Goal: Task Accomplishment & Management: Manage account settings

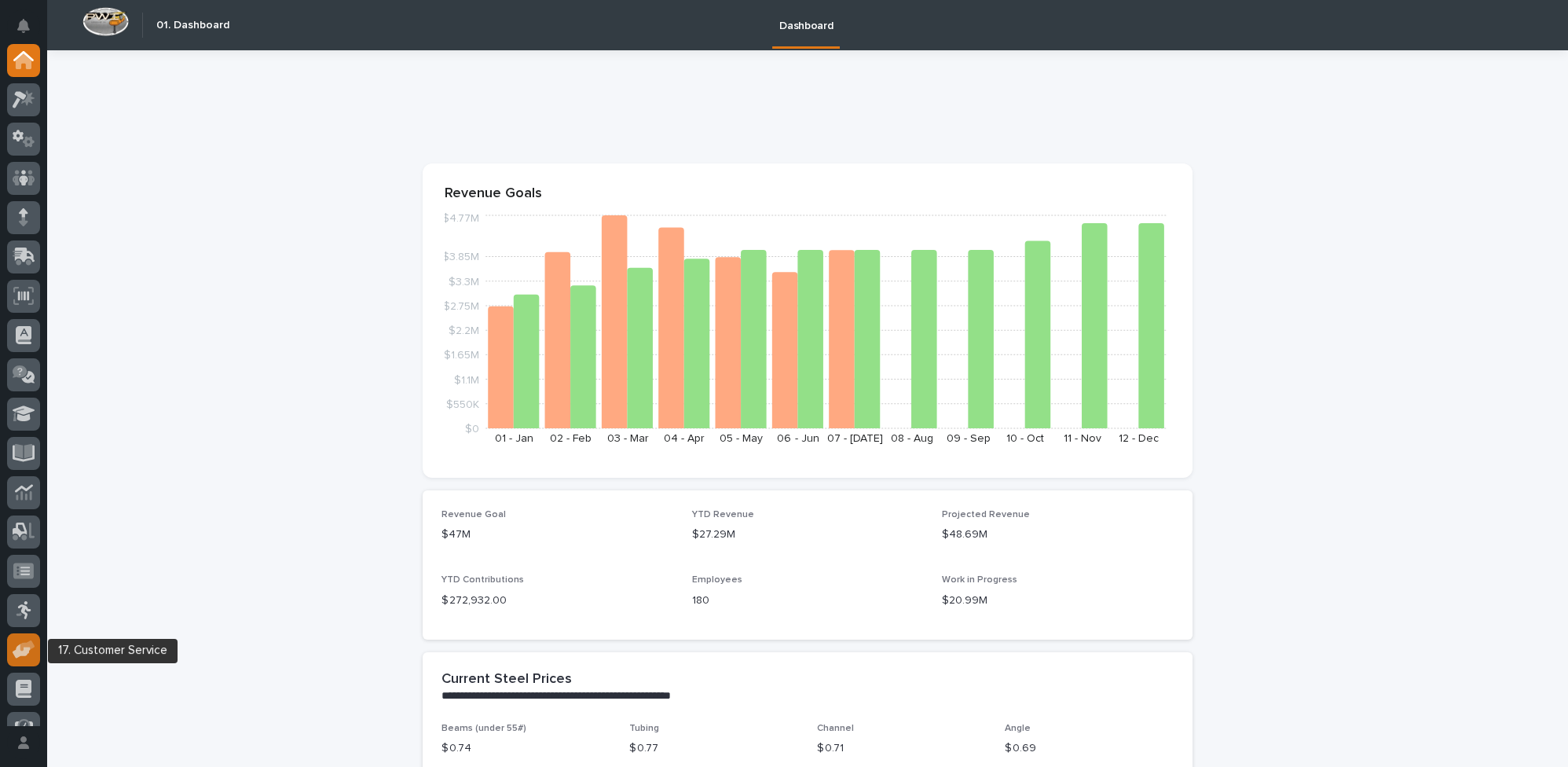
click at [24, 647] on icon at bounding box center [21, 650] width 18 height 15
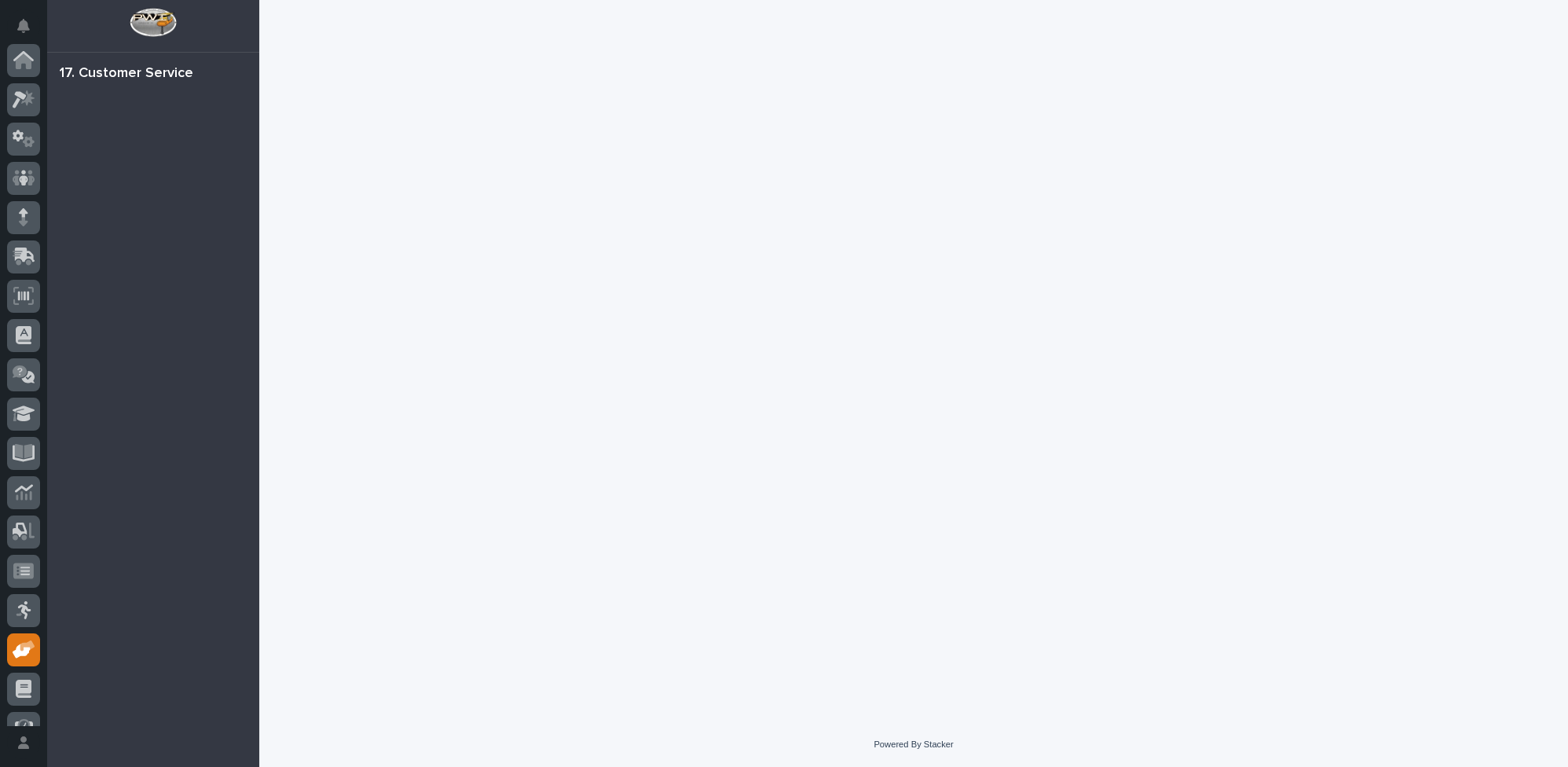
scroll to position [142, 0]
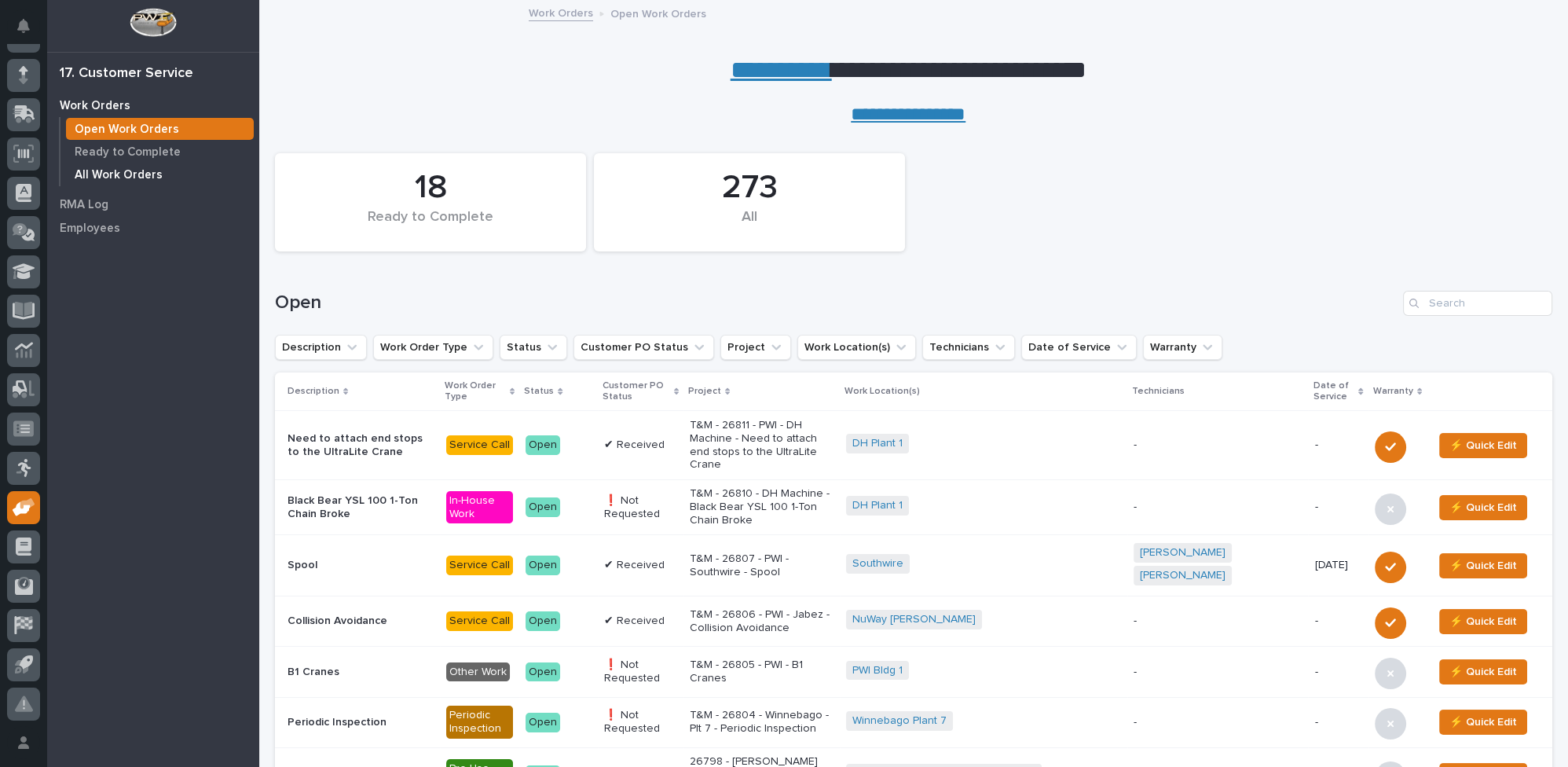
click at [104, 175] on p "All Work Orders" at bounding box center [119, 175] width 88 height 14
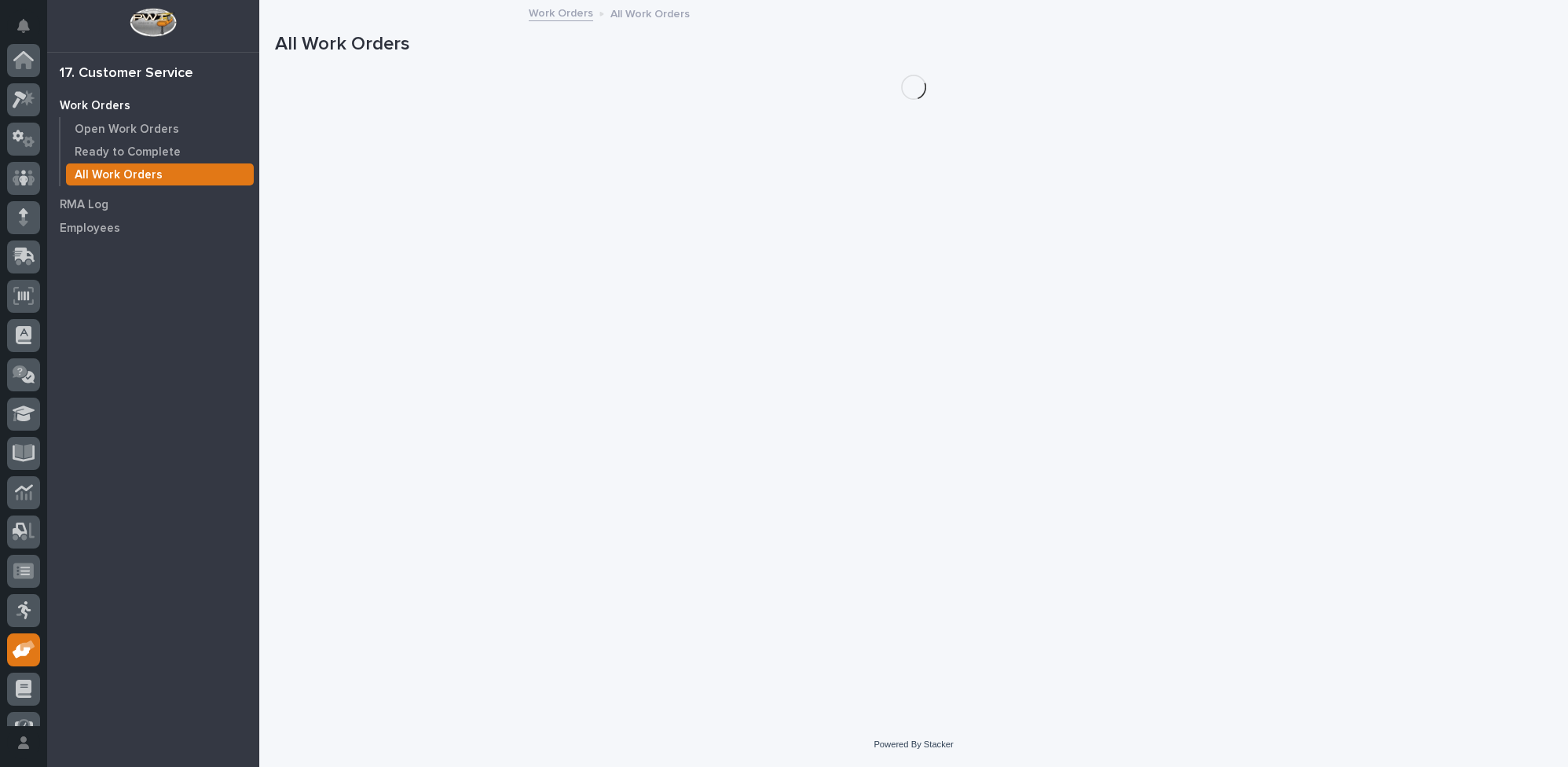
scroll to position [142, 0]
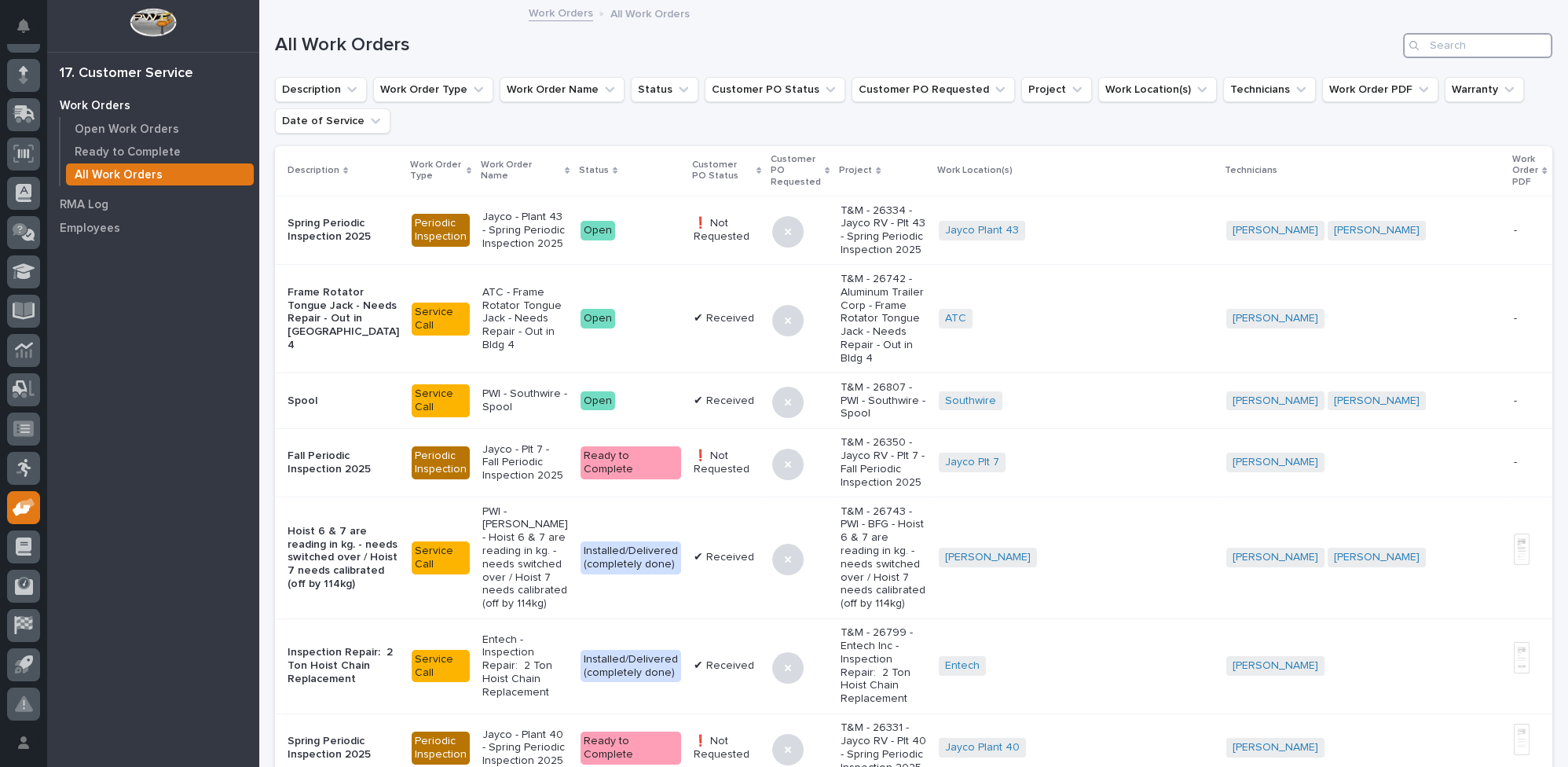
click at [1473, 41] on input "Search" at bounding box center [1477, 45] width 149 height 25
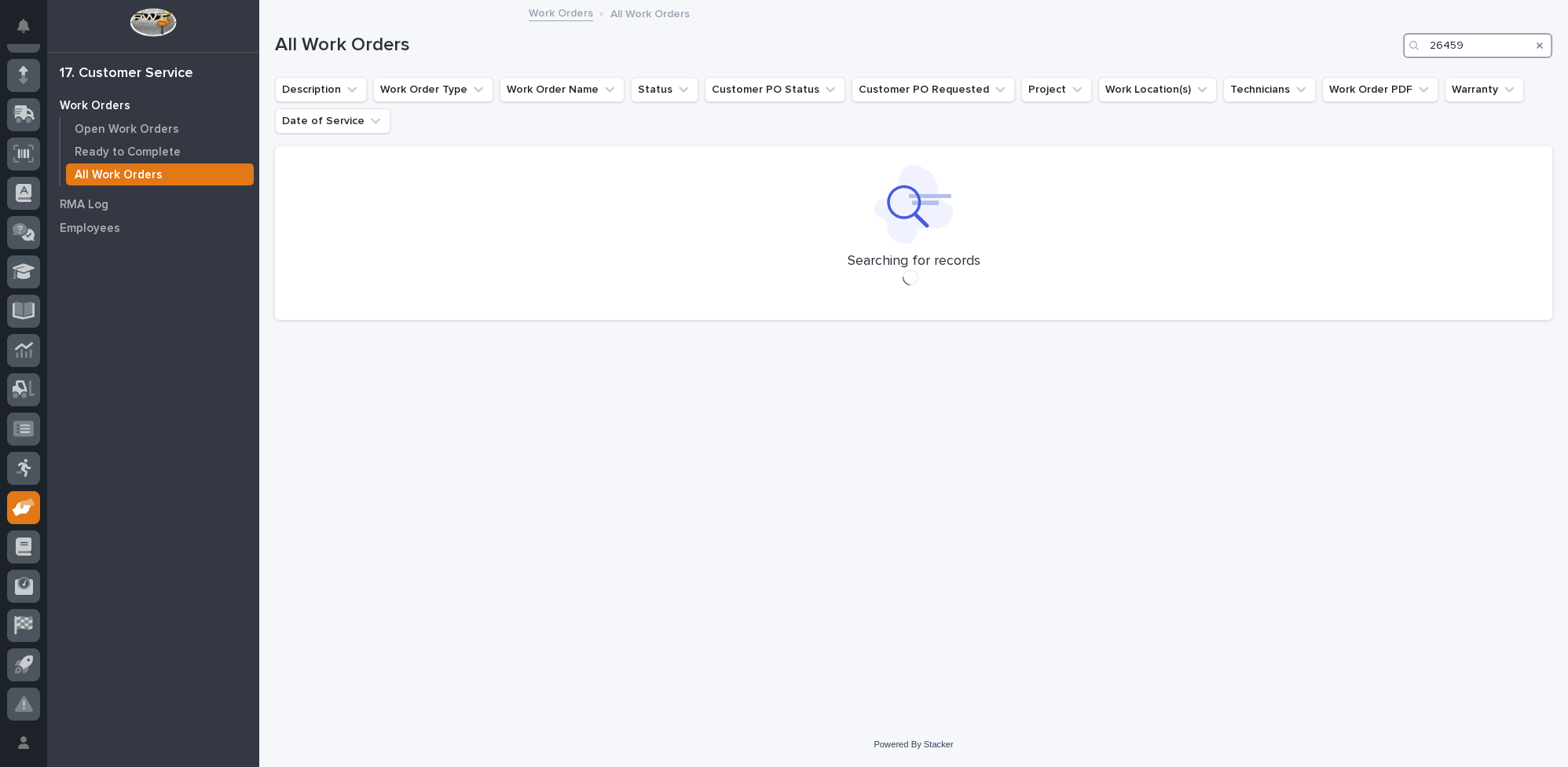
type input "26459"
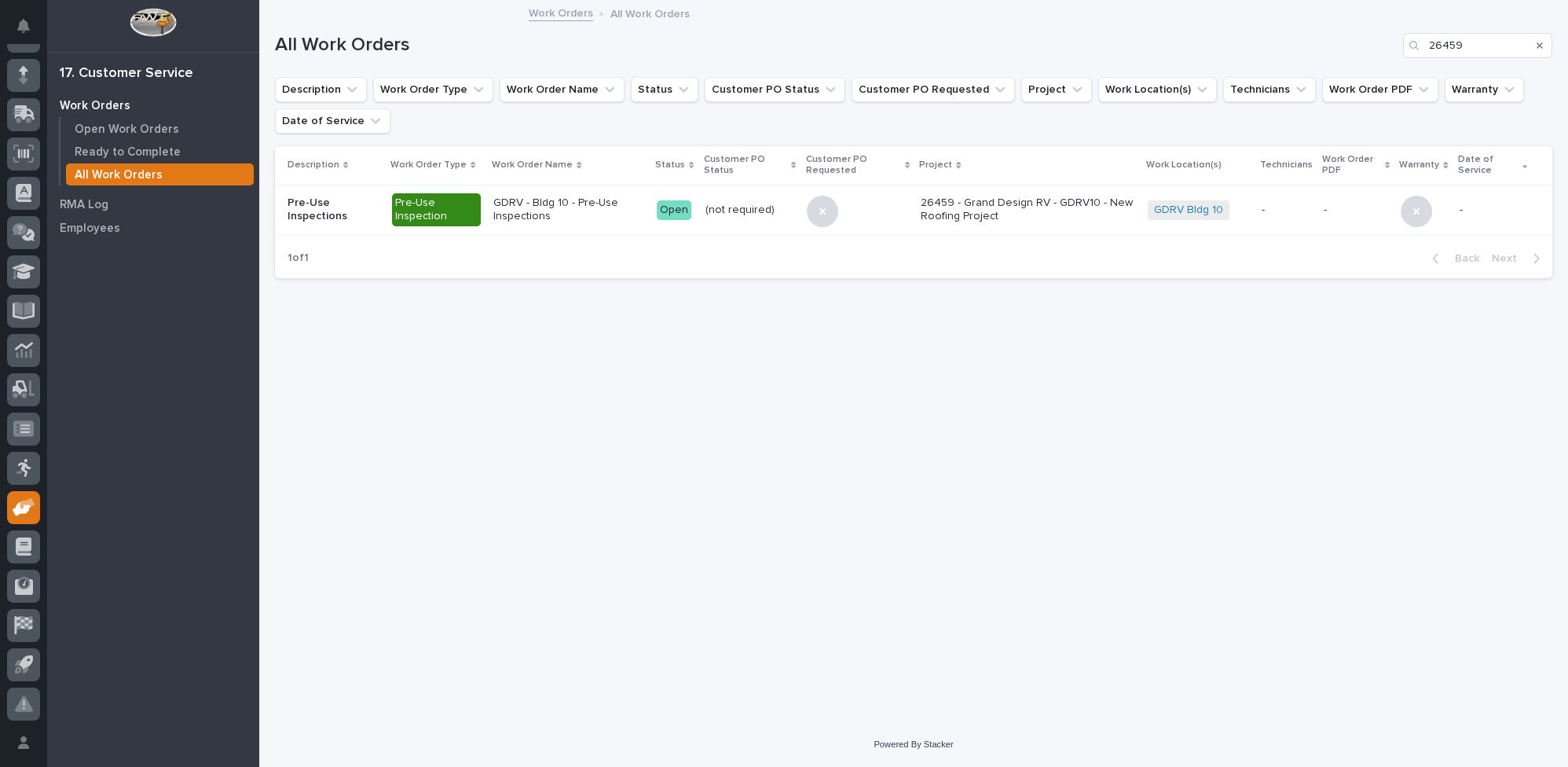
click at [564, 209] on p "GDRV - Bldg 10 - Pre-Use Inspections" at bounding box center [568, 209] width 151 height 27
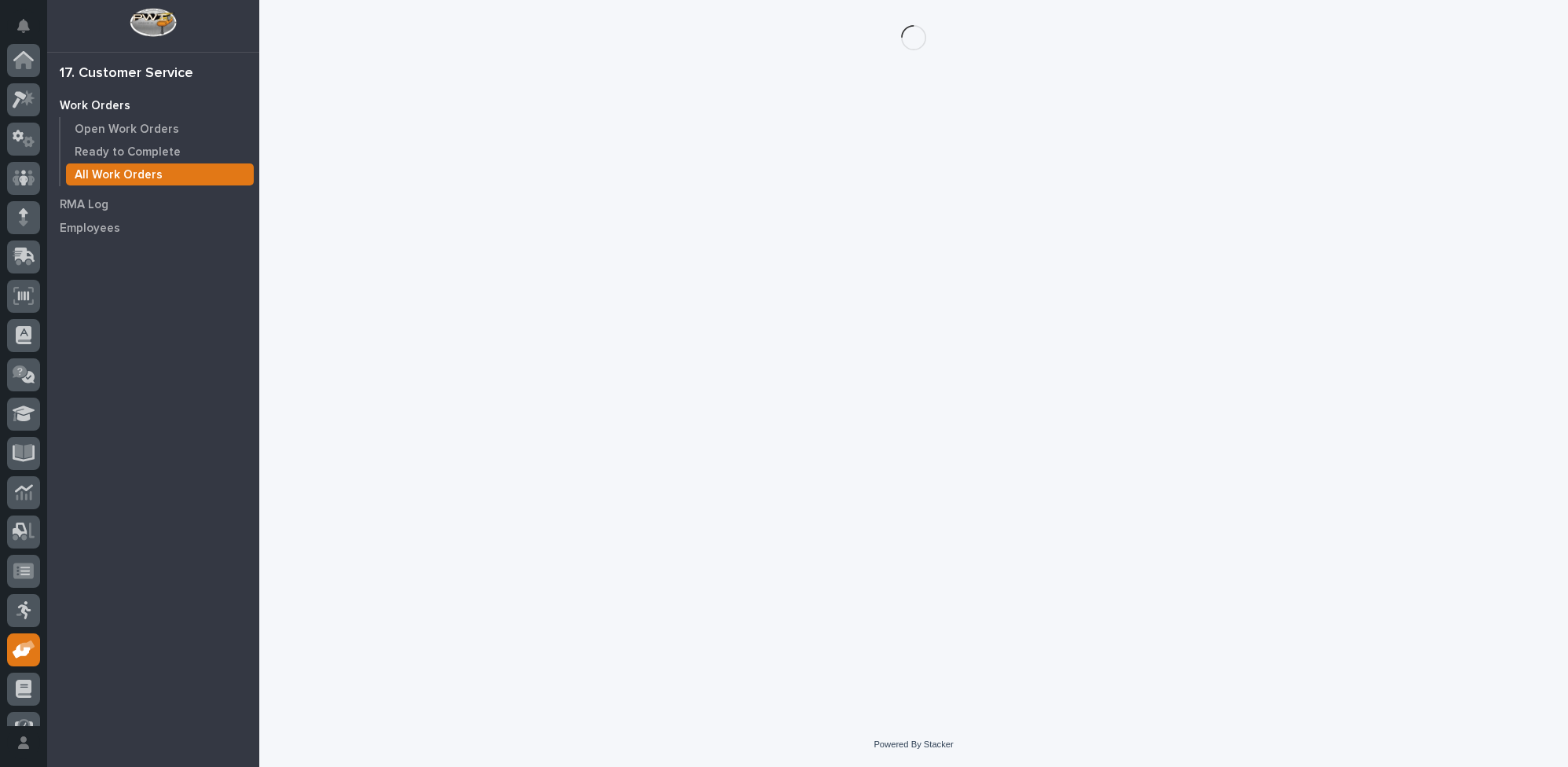
scroll to position [142, 0]
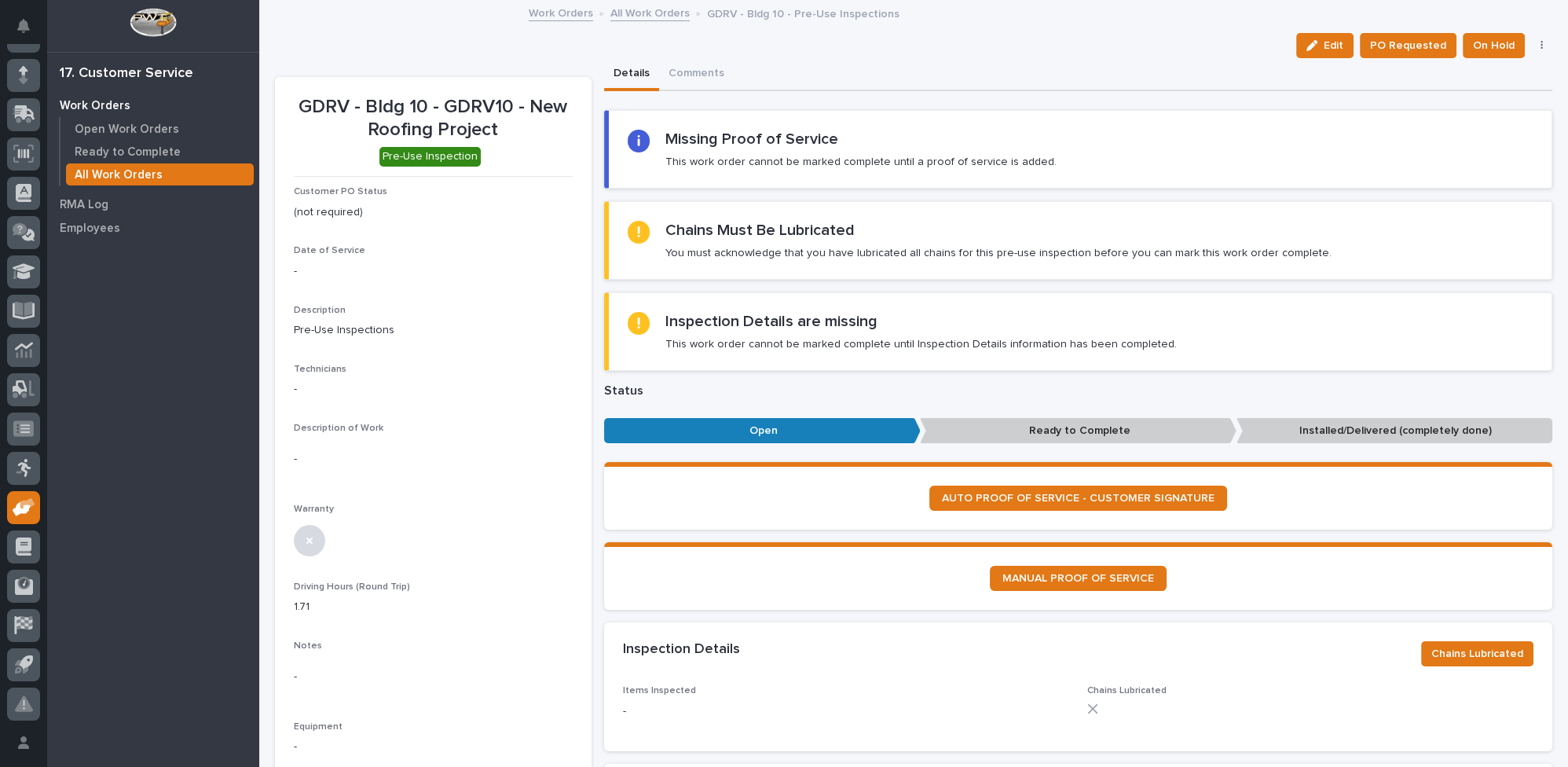
click at [627, 14] on link "All Work Orders" at bounding box center [650, 12] width 79 height 18
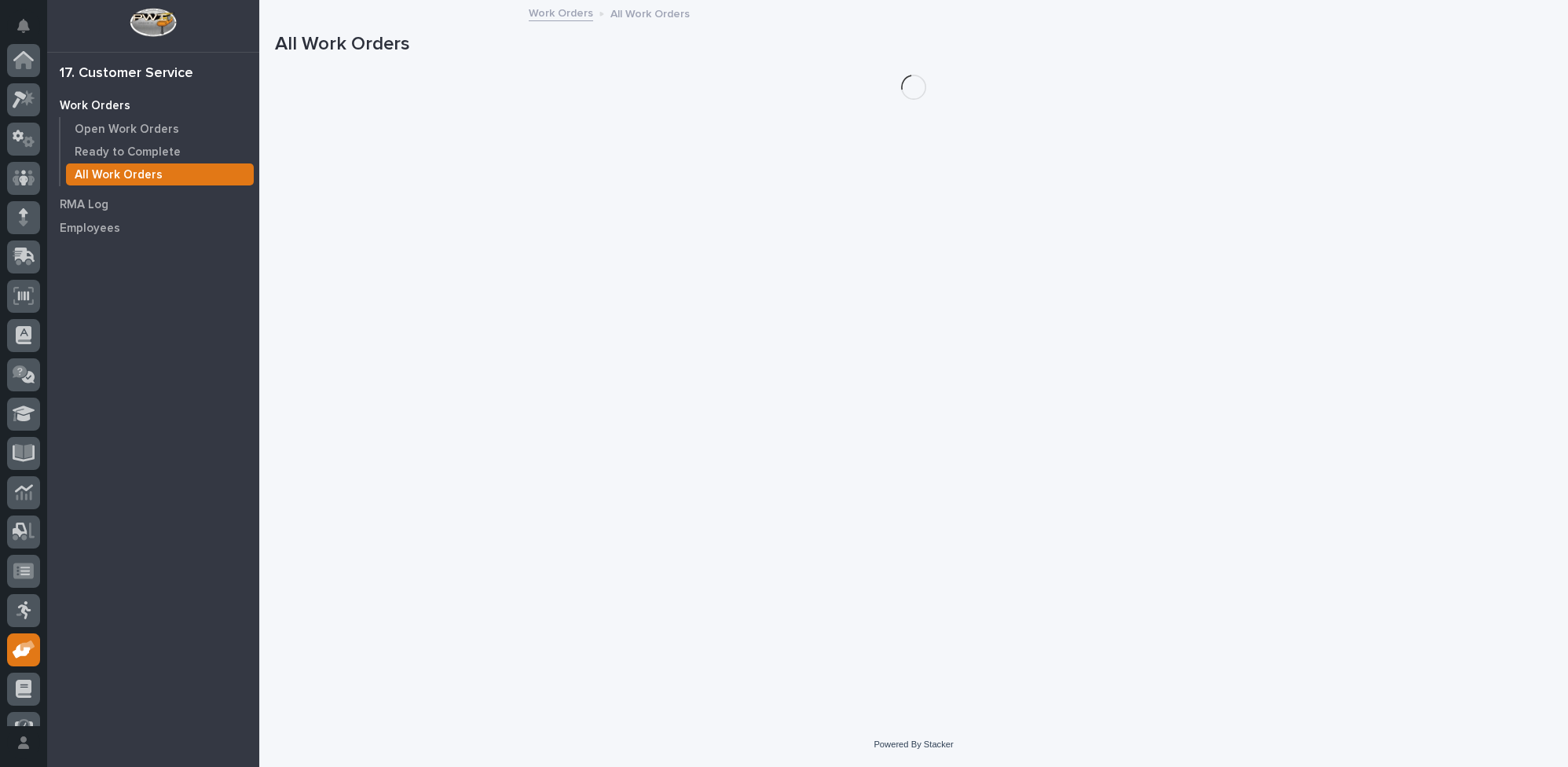
scroll to position [142, 0]
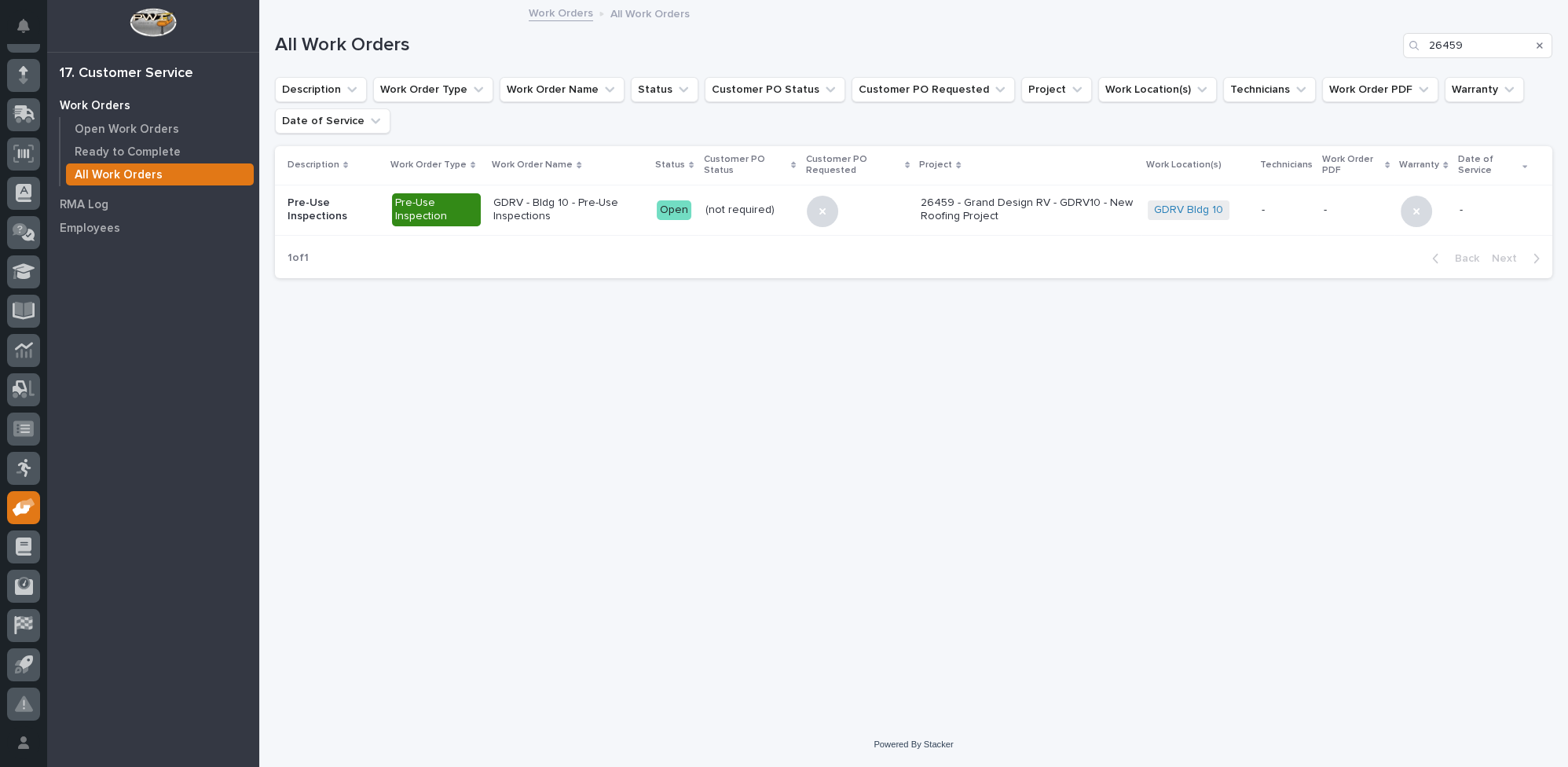
click at [1428, 43] on div "Search" at bounding box center [1415, 45] width 25 height 25
drag, startPoint x: 1462, startPoint y: 38, endPoint x: 1375, endPoint y: 37, distance: 87.0
click at [1375, 37] on div "All Work Orders 26459" at bounding box center [914, 45] width 1277 height 25
type input "26581"
click at [592, 205] on div "Entech - Periodic Inspection" at bounding box center [572, 209] width 133 height 39
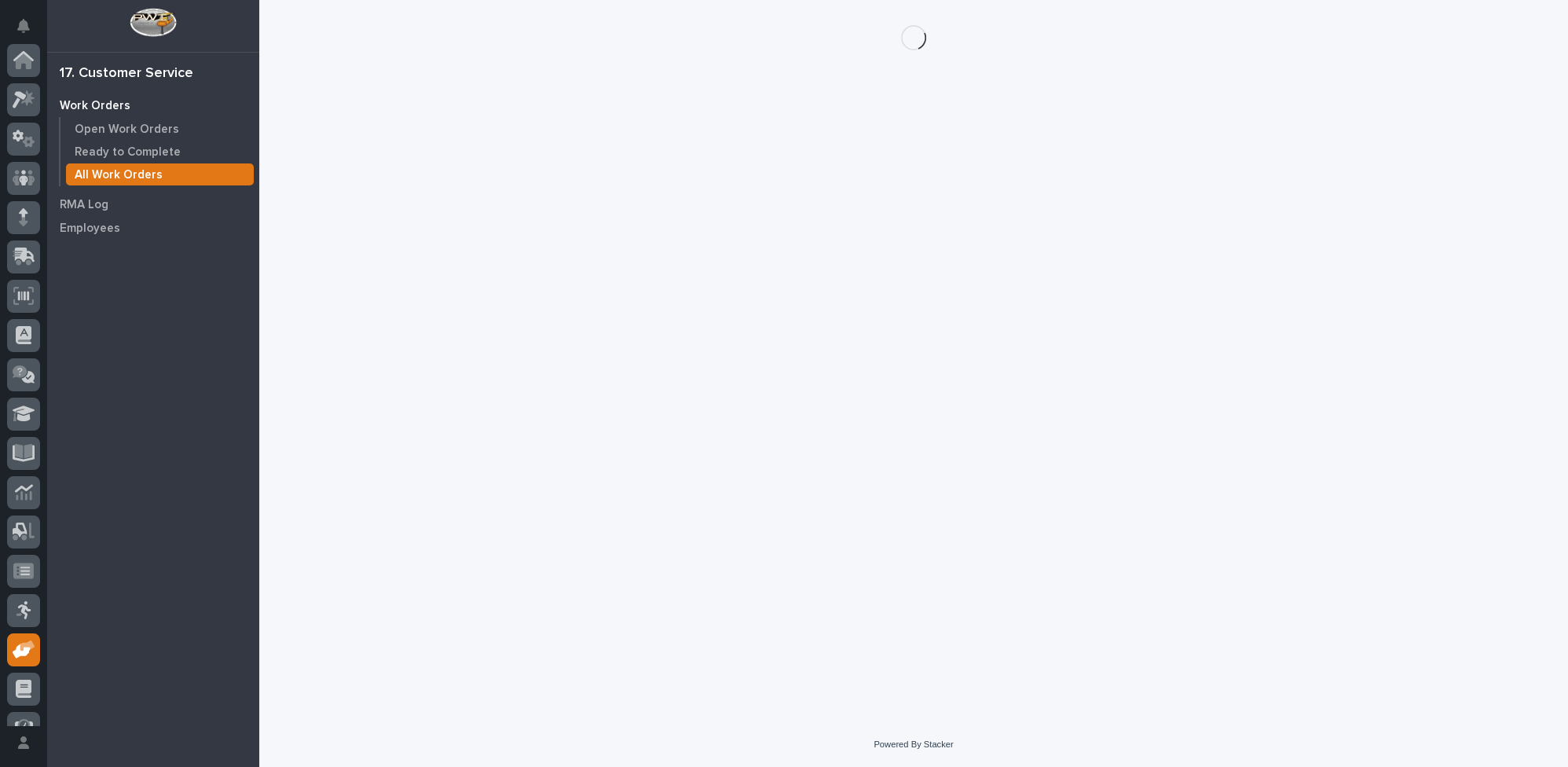
scroll to position [142, 0]
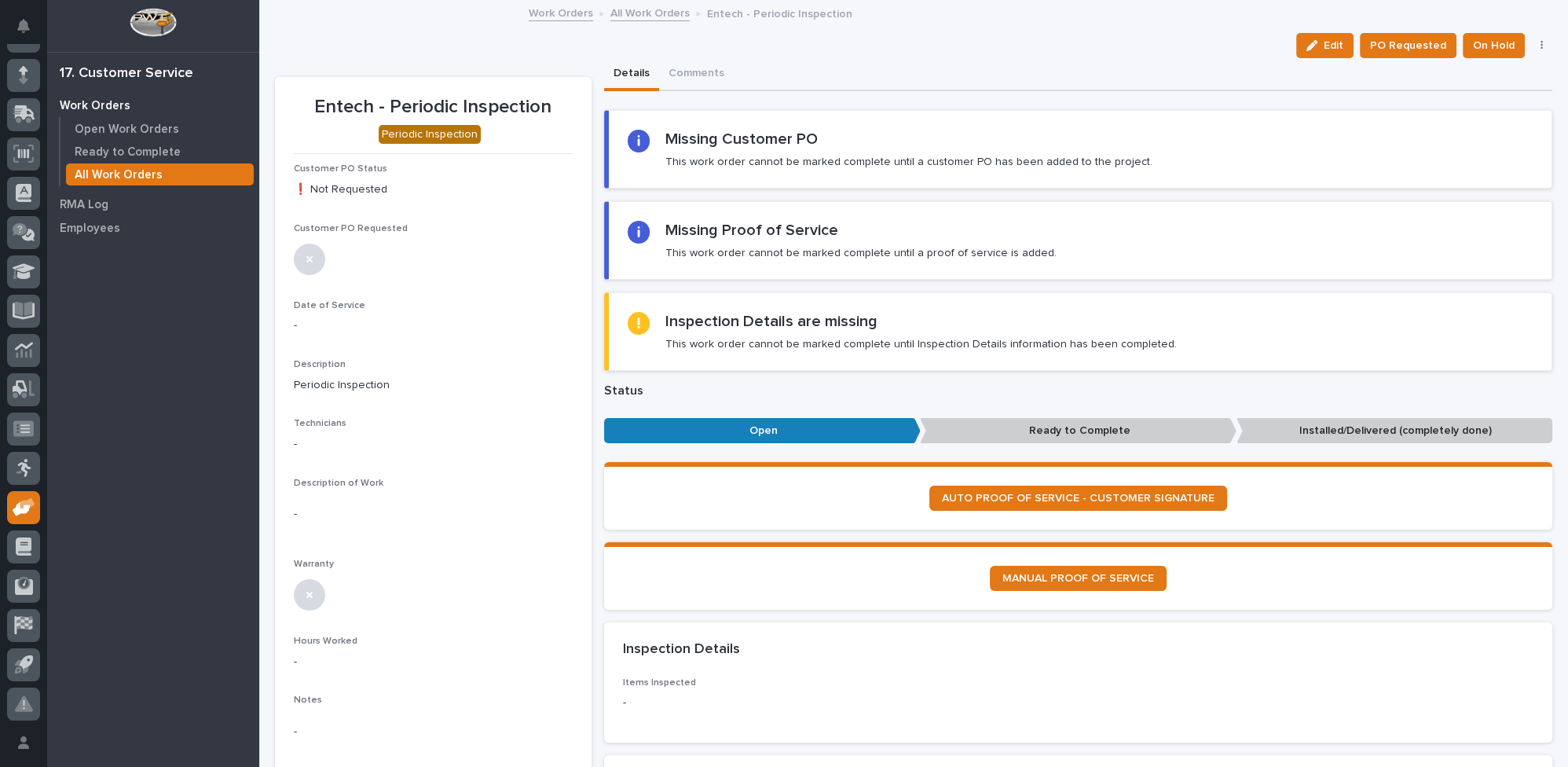
click at [639, 12] on link "All Work Orders" at bounding box center [650, 12] width 79 height 18
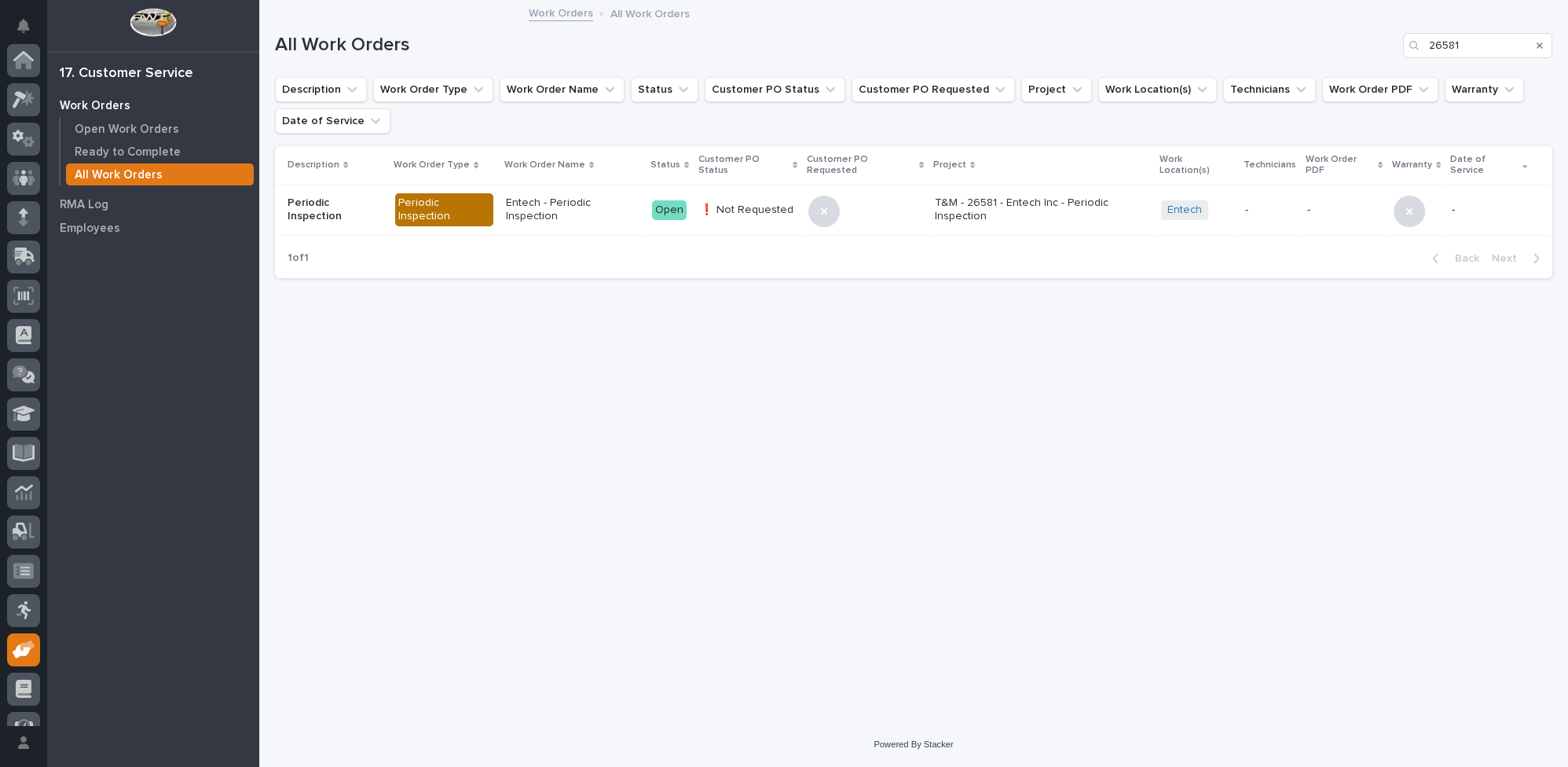
scroll to position [142, 0]
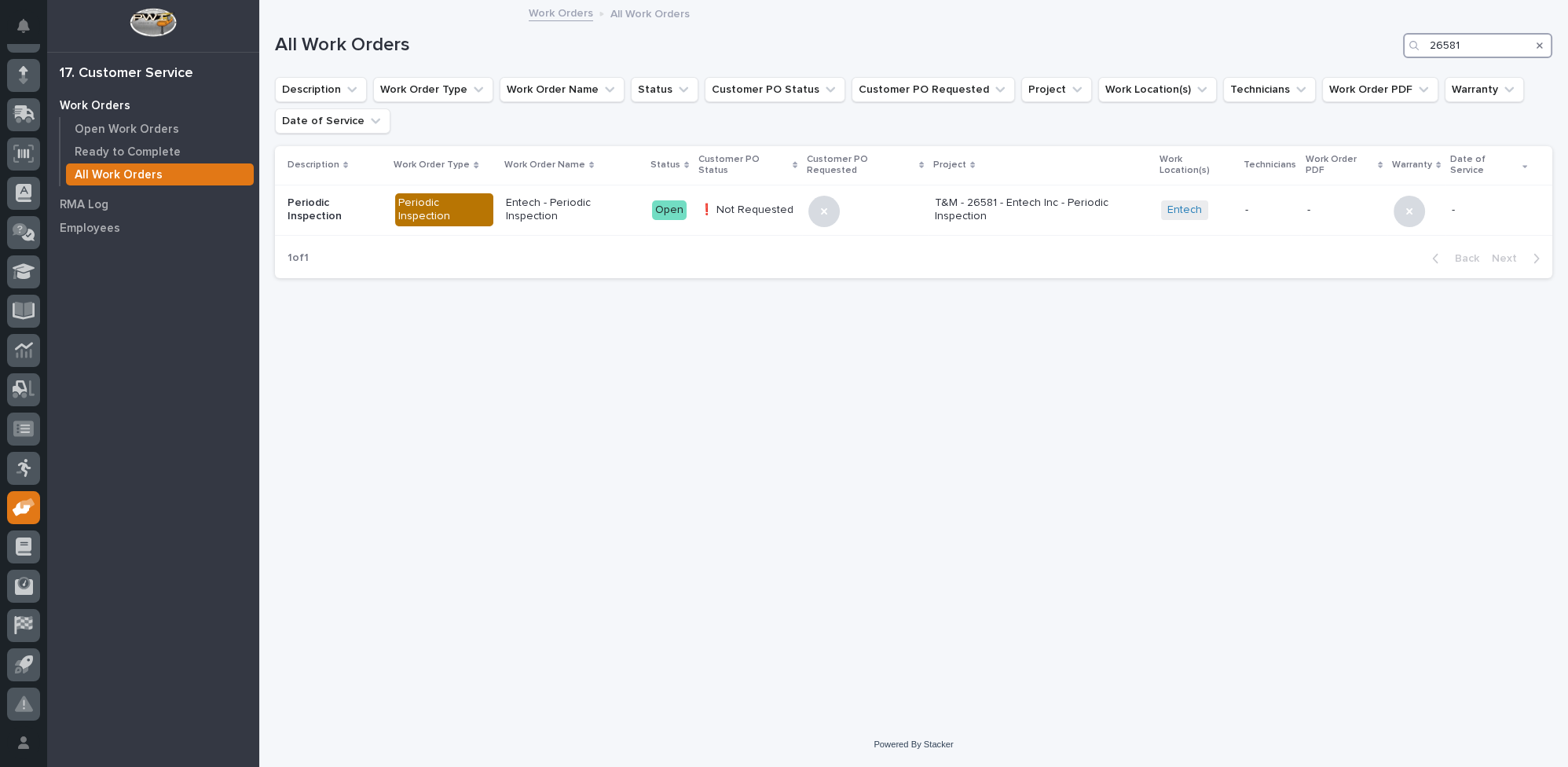
drag, startPoint x: 1430, startPoint y: 43, endPoint x: 1471, endPoint y: 45, distance: 41.0
click at [1471, 45] on input "26581" at bounding box center [1477, 45] width 149 height 25
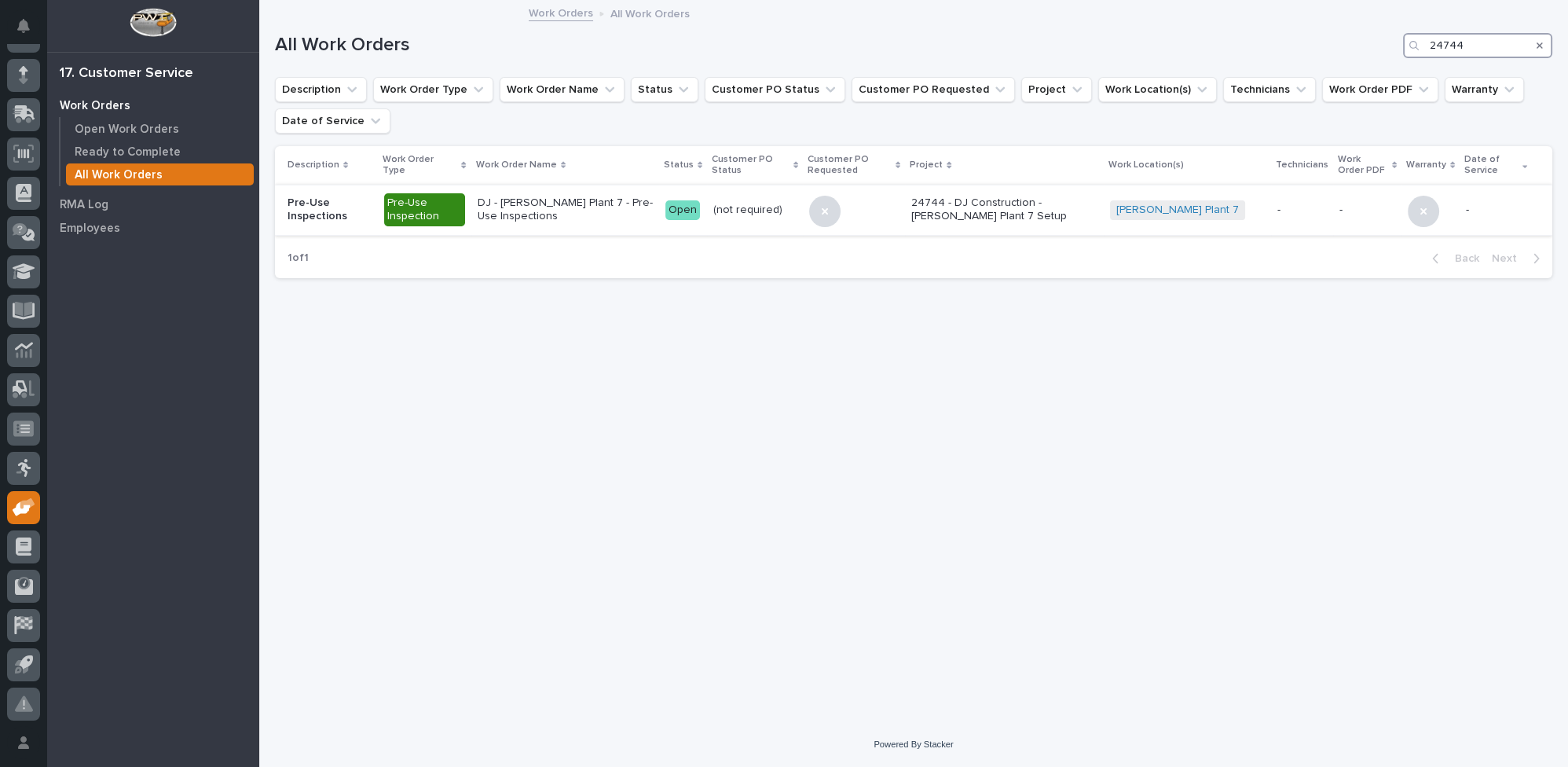
type input "24744"
click at [534, 197] on p "DJ - Brinkley Plant 7 - Pre-Use Inspections" at bounding box center [565, 209] width 175 height 27
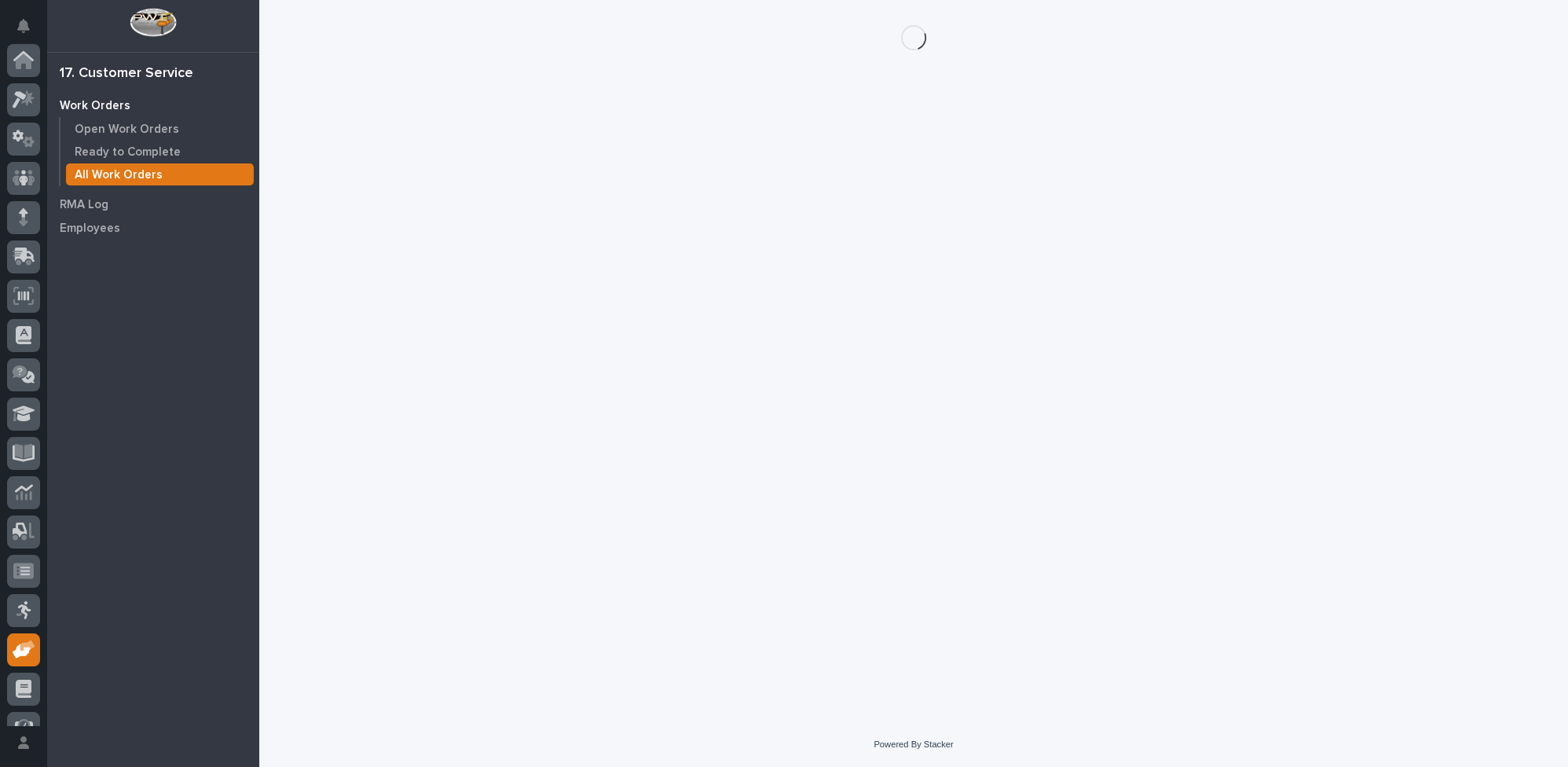
scroll to position [142, 0]
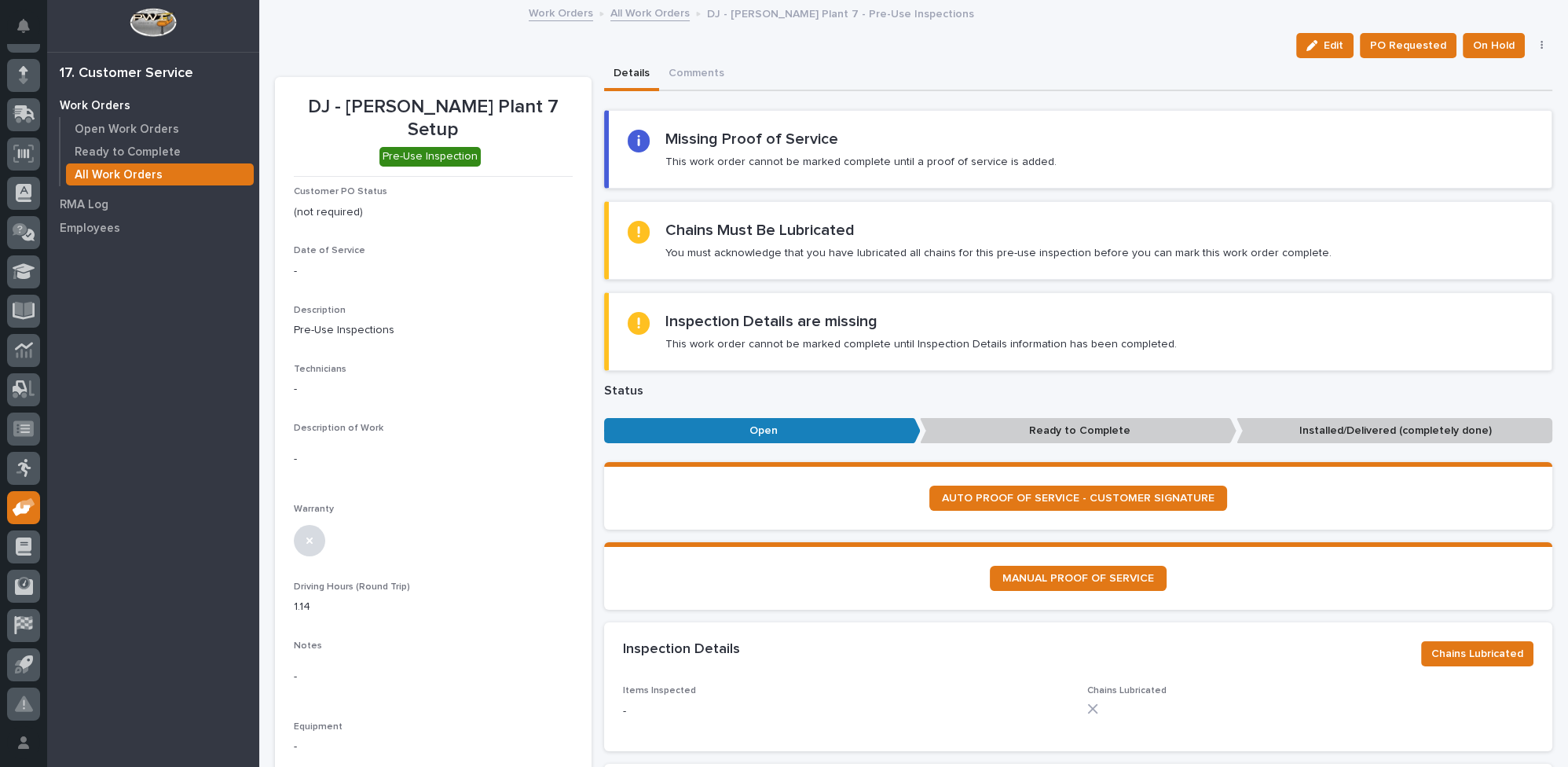
click at [651, 11] on link "All Work Orders" at bounding box center [650, 12] width 79 height 18
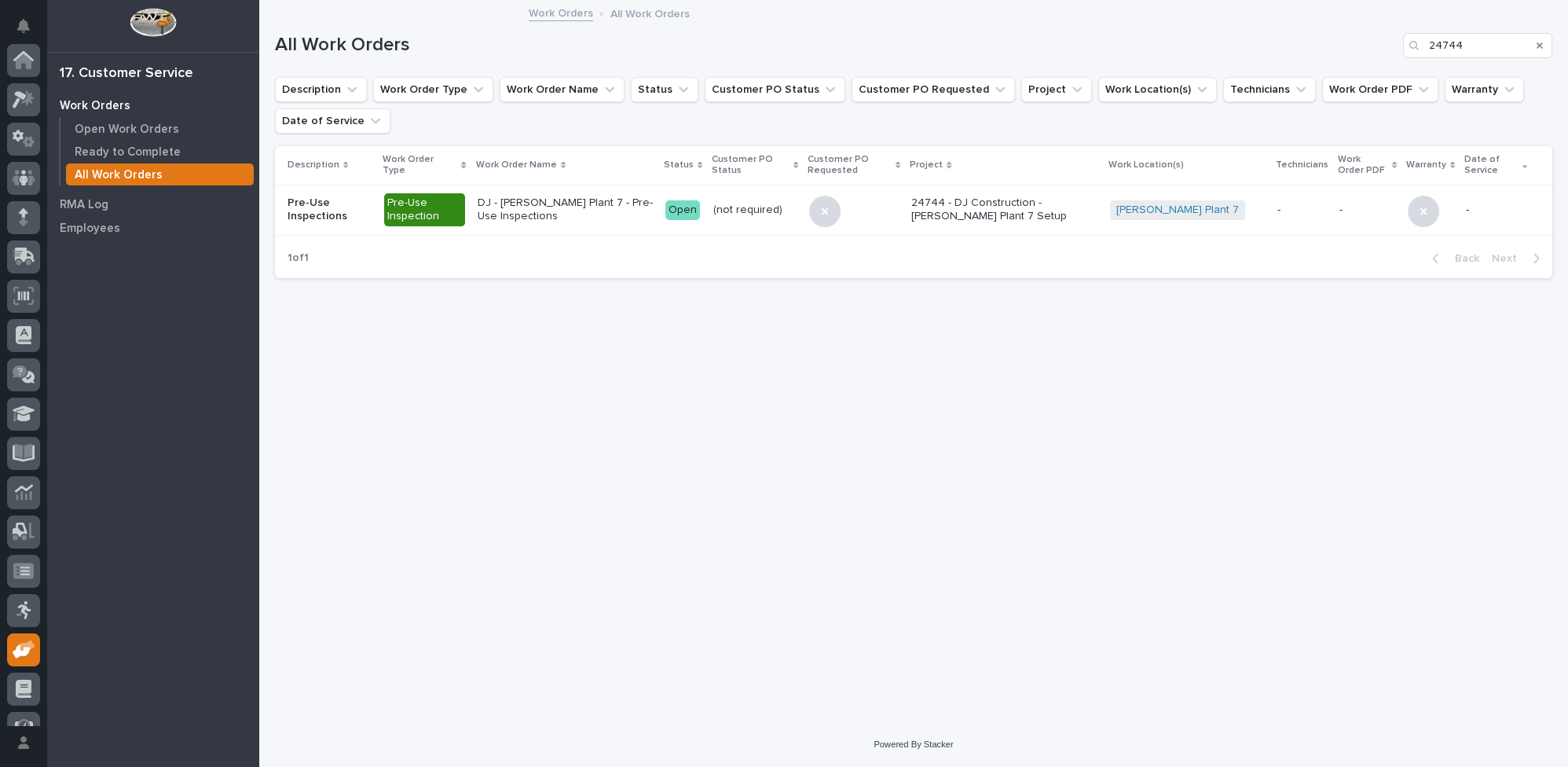
scroll to position [142, 0]
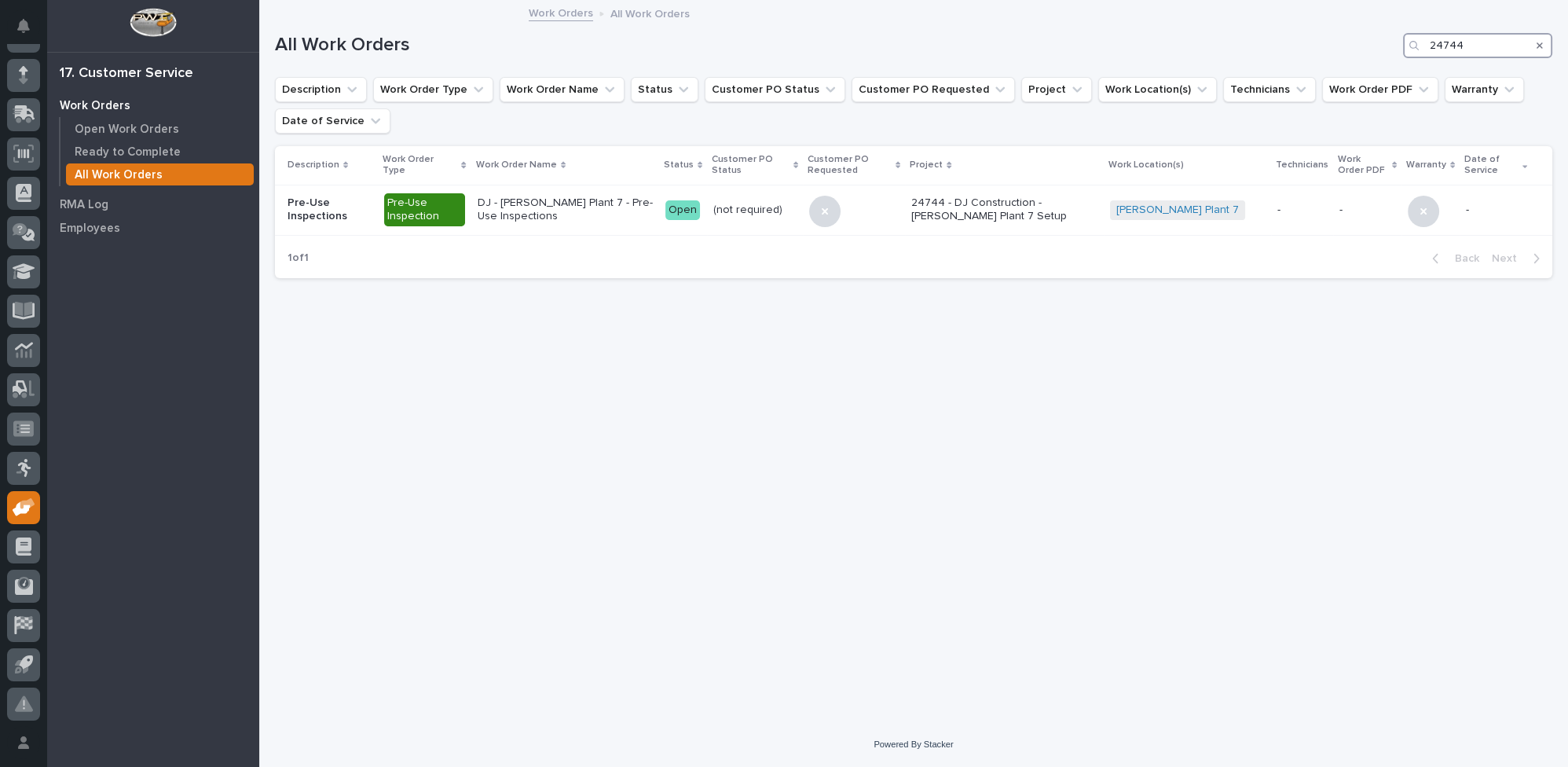
drag, startPoint x: 1428, startPoint y: 44, endPoint x: 1488, endPoint y: 53, distance: 60.7
click at [1488, 53] on input "24744" at bounding box center [1477, 45] width 149 height 25
type input "26807"
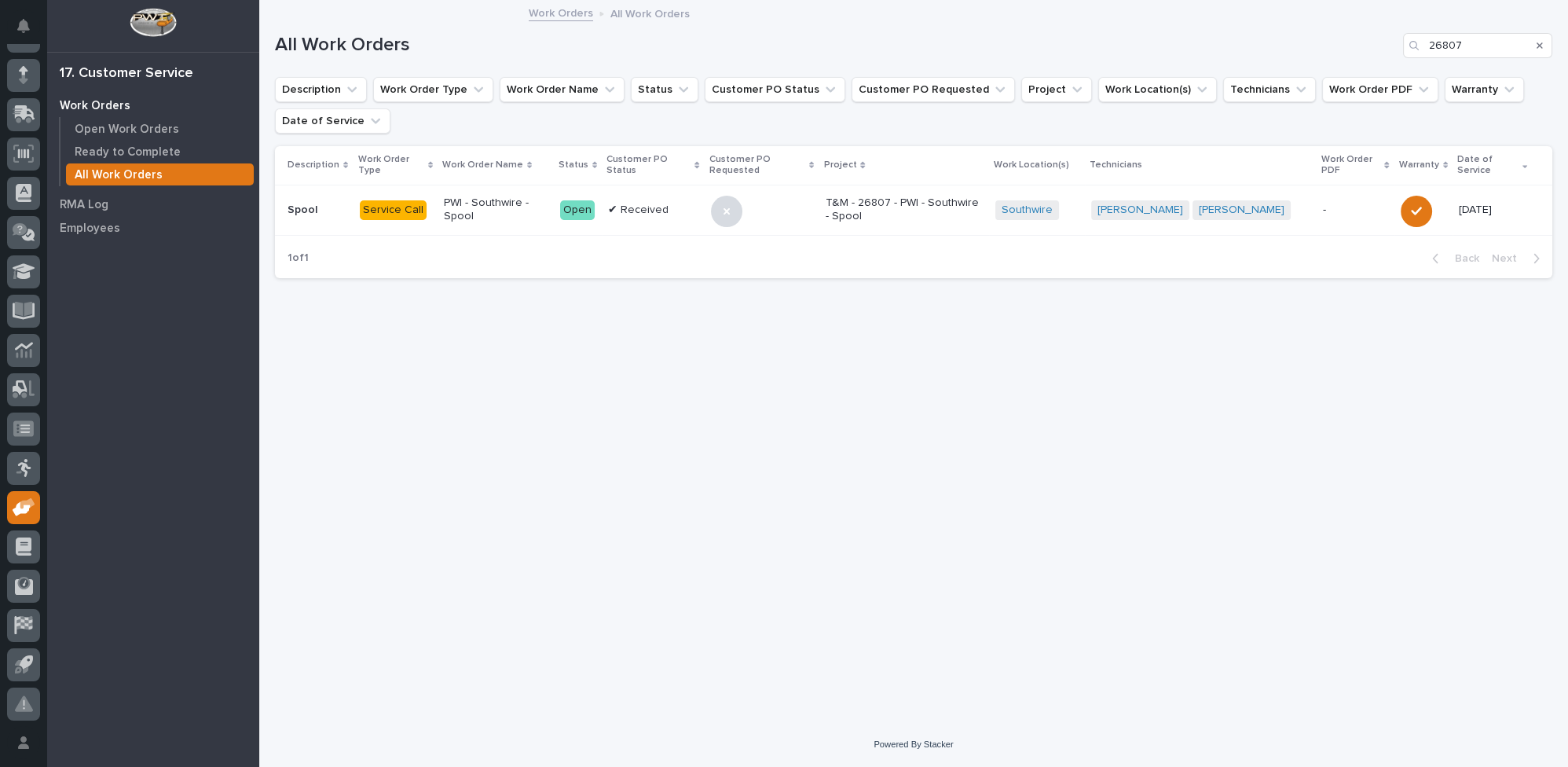
click at [658, 206] on p "✔ Received" at bounding box center [654, 209] width 91 height 13
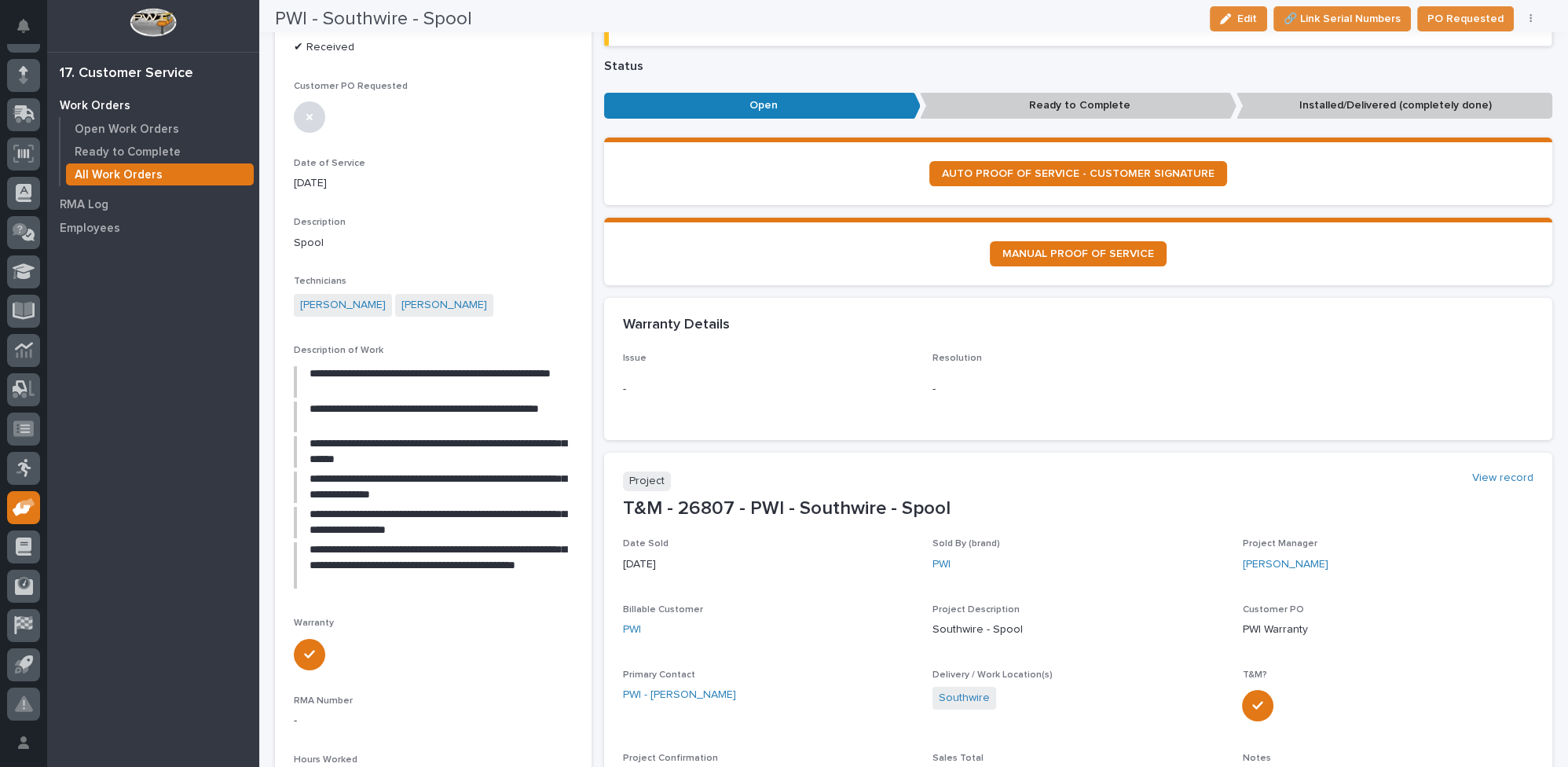
scroll to position [142, 0]
click at [1237, 16] on div "button" at bounding box center [1229, 18] width 17 height 11
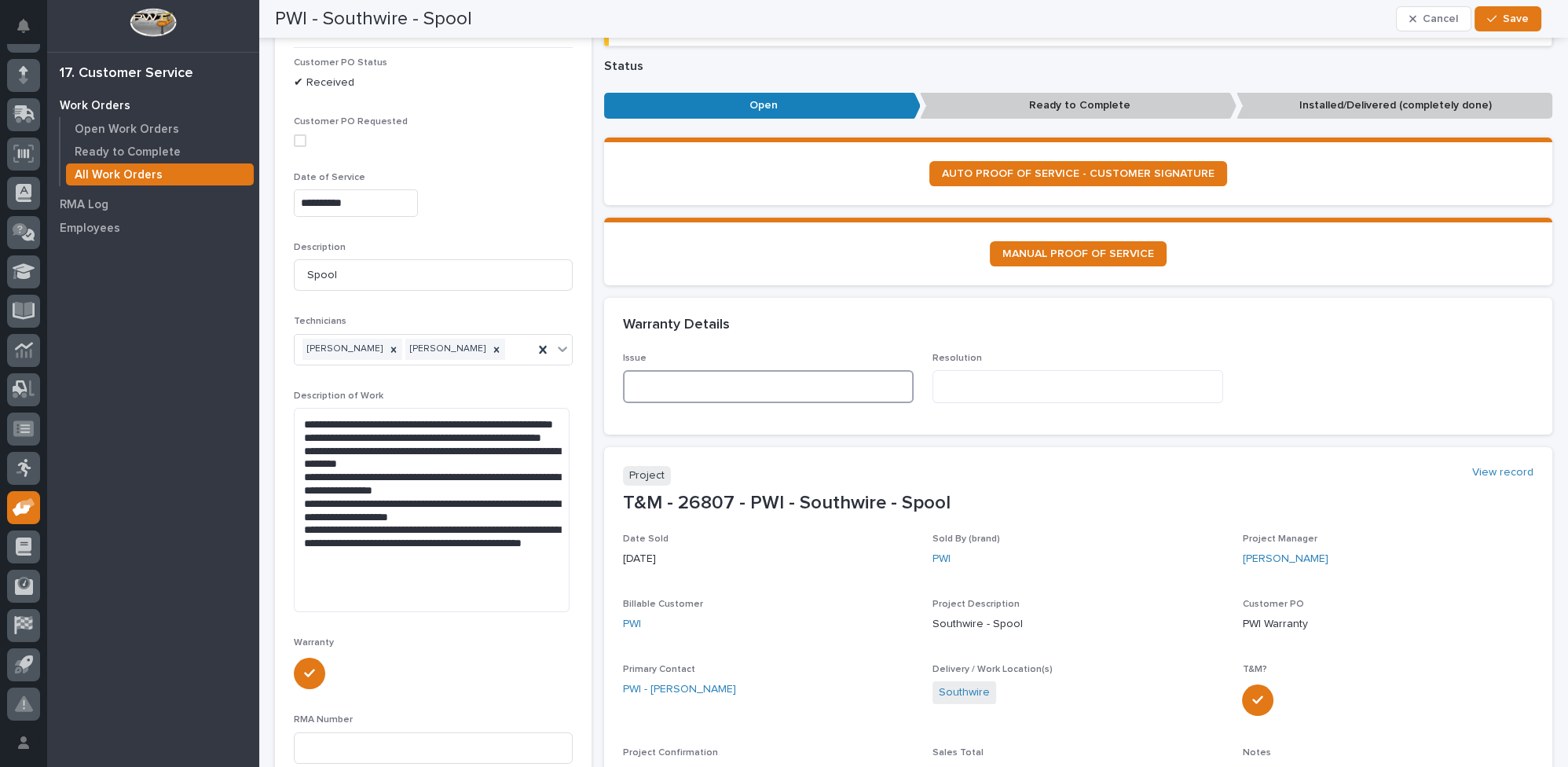
click at [677, 390] on textarea at bounding box center [768, 387] width 291 height 33
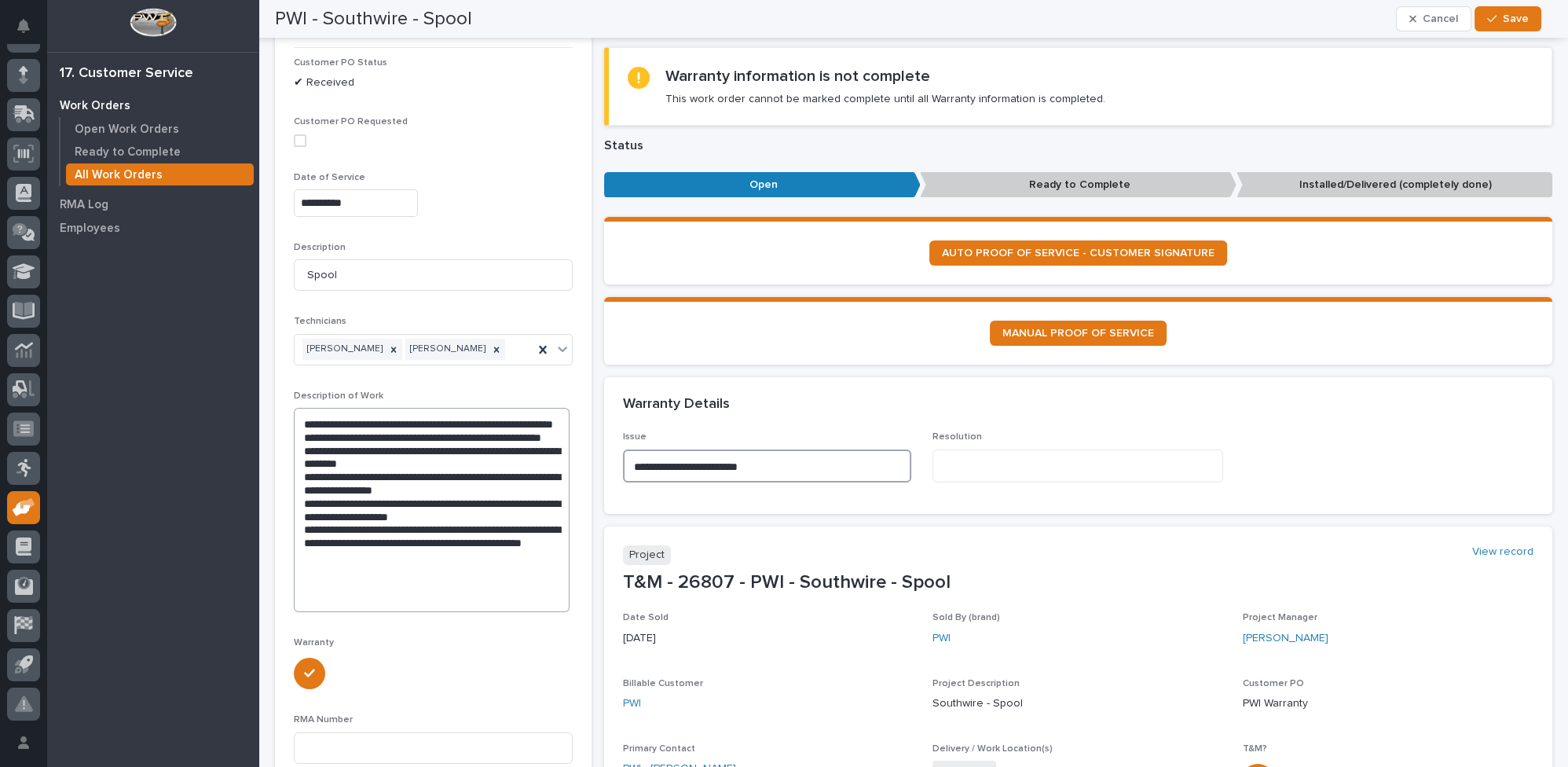
type textarea "**********"
drag, startPoint x: 312, startPoint y: 416, endPoint x: 274, endPoint y: 475, distance: 70.2
click at [318, 506] on textarea "**********" at bounding box center [432, 510] width 276 height 204
drag, startPoint x: 301, startPoint y: 418, endPoint x: 436, endPoint y: 578, distance: 209.3
click at [436, 578] on textarea "**********" at bounding box center [432, 510] width 276 height 204
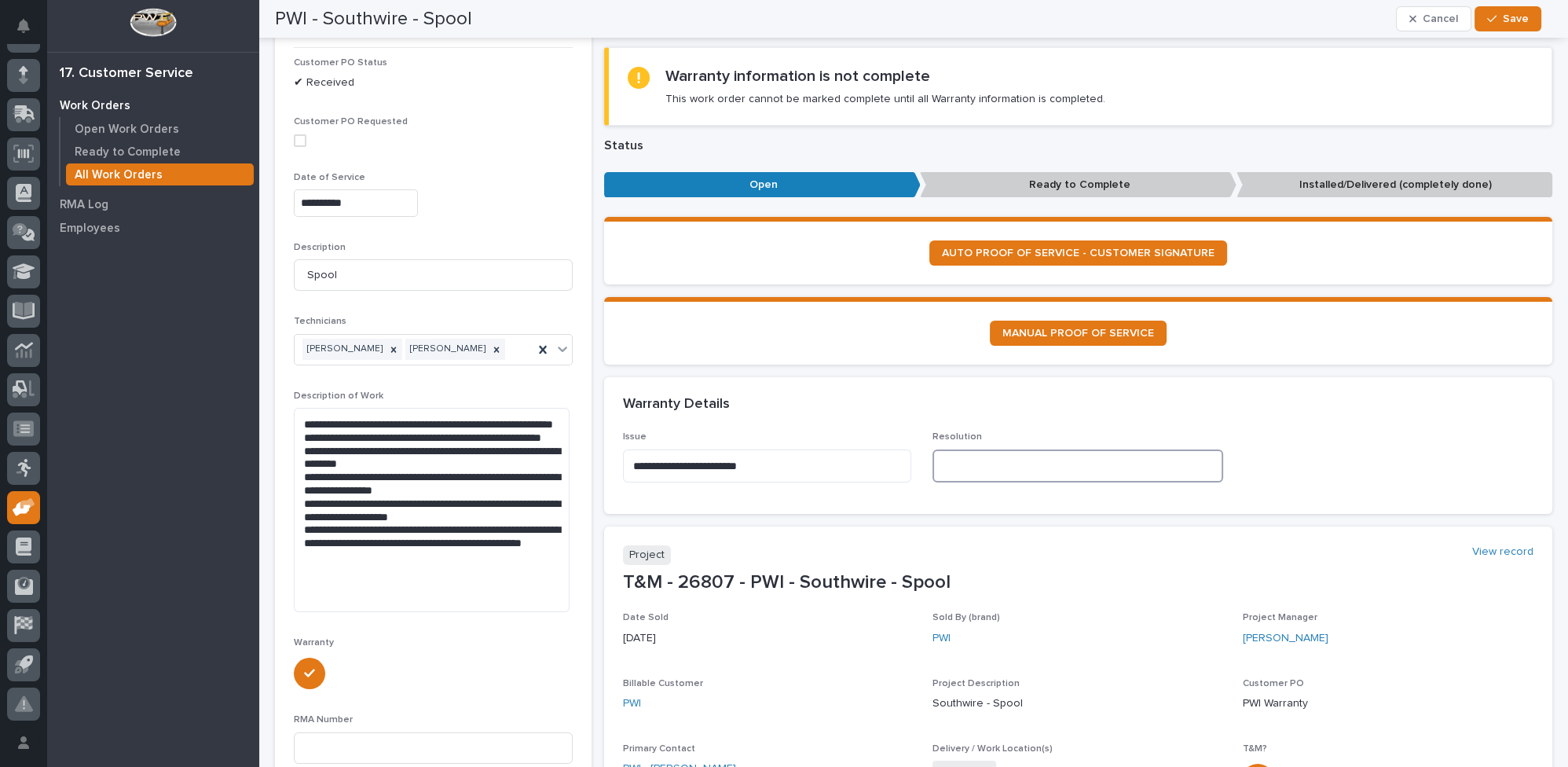
click at [988, 469] on textarea at bounding box center [1078, 466] width 291 height 33
paste textarea "**********"
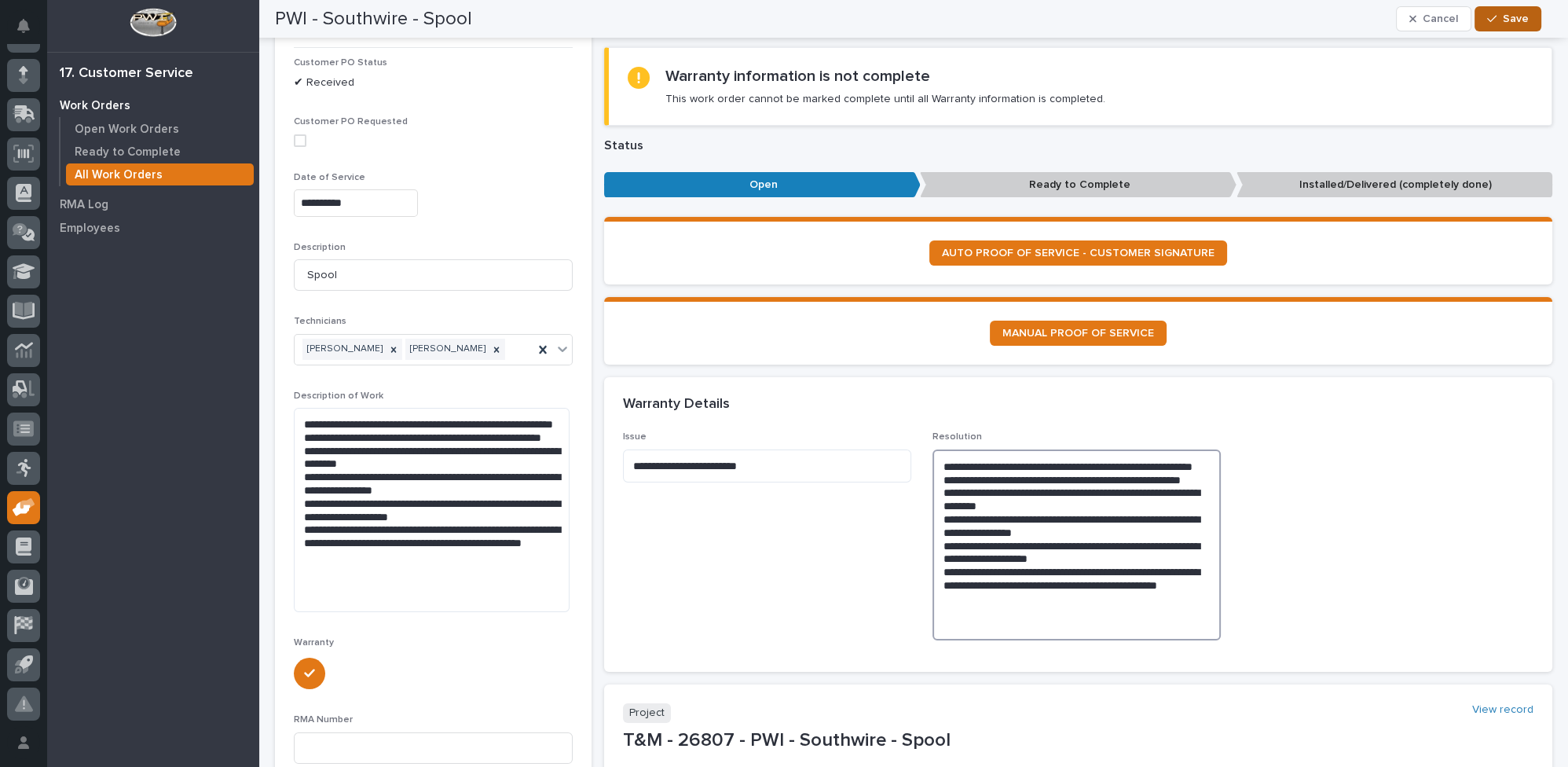
type textarea "**********"
click at [1493, 20] on icon "button" at bounding box center [1491, 18] width 10 height 11
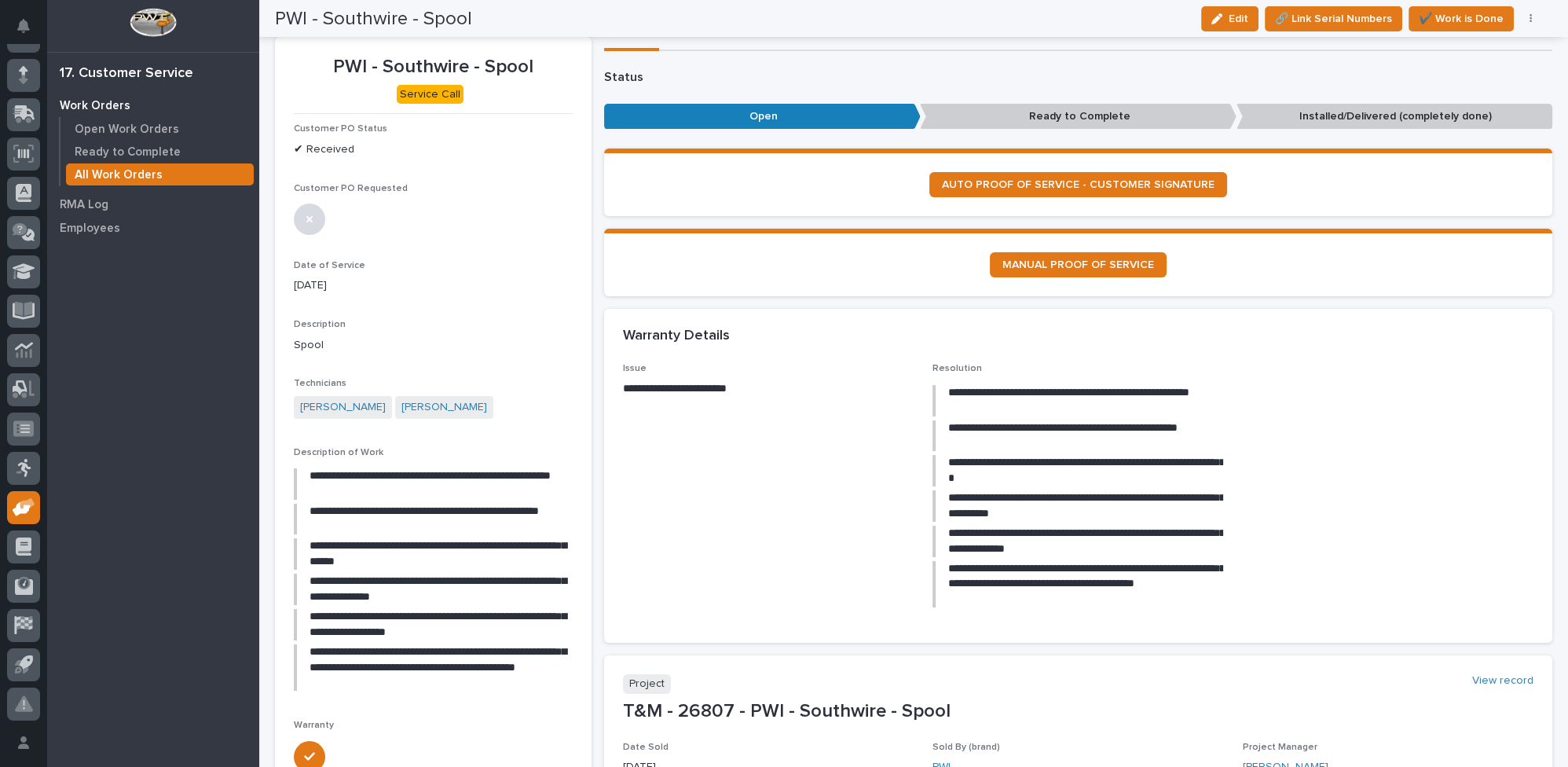
scroll to position [0, 0]
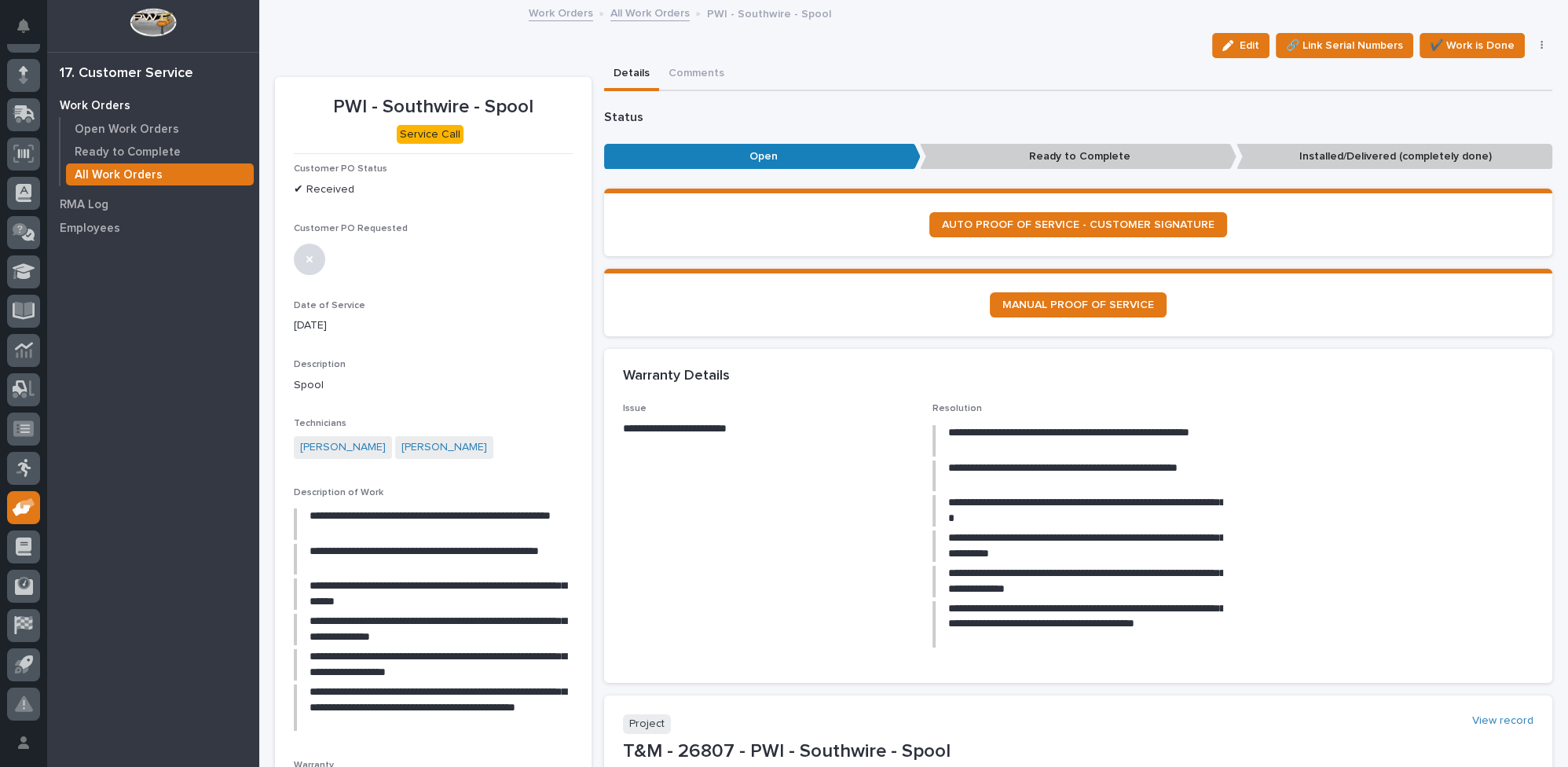
click at [639, 12] on link "All Work Orders" at bounding box center [650, 12] width 79 height 18
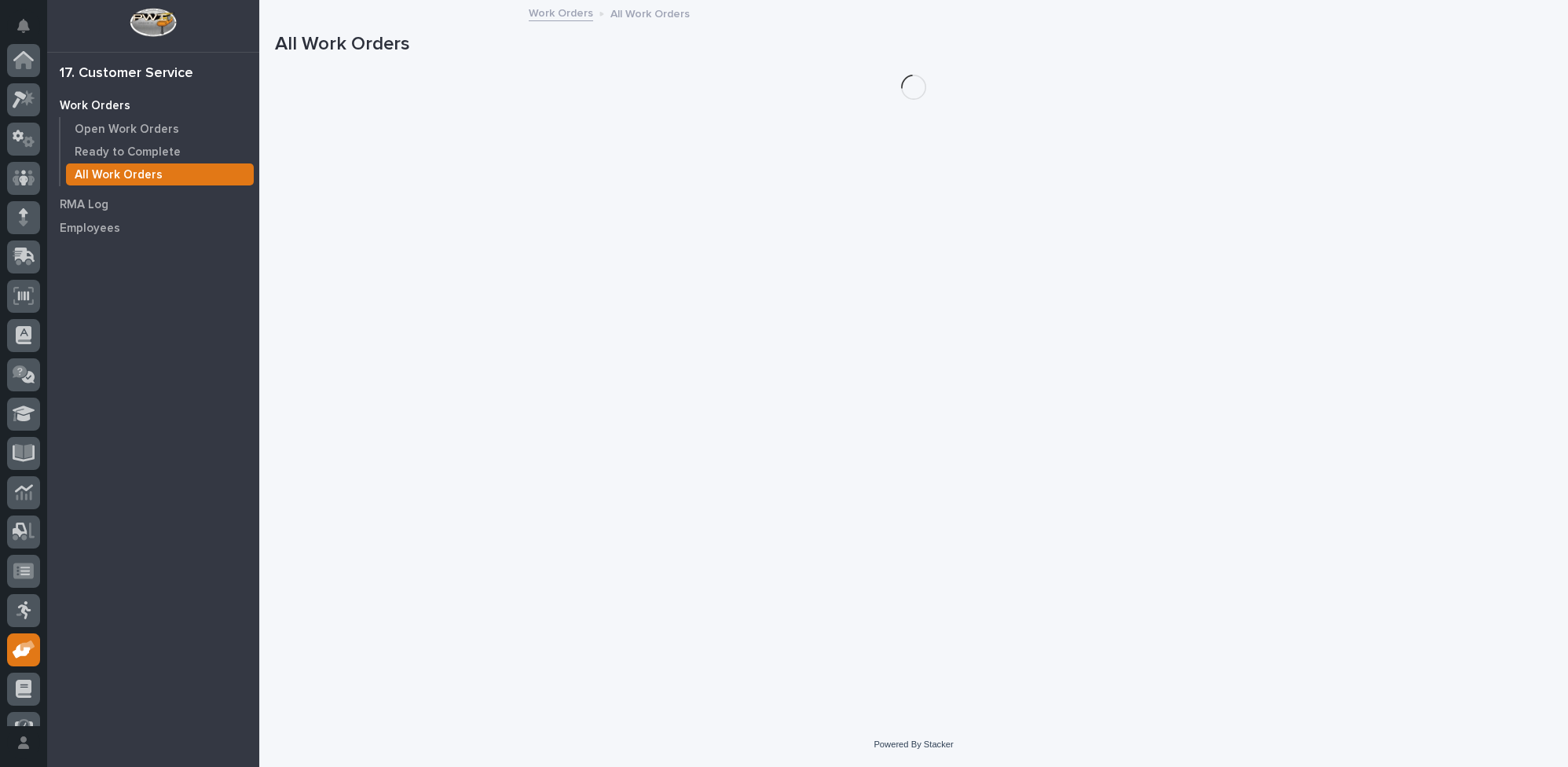
scroll to position [142, 0]
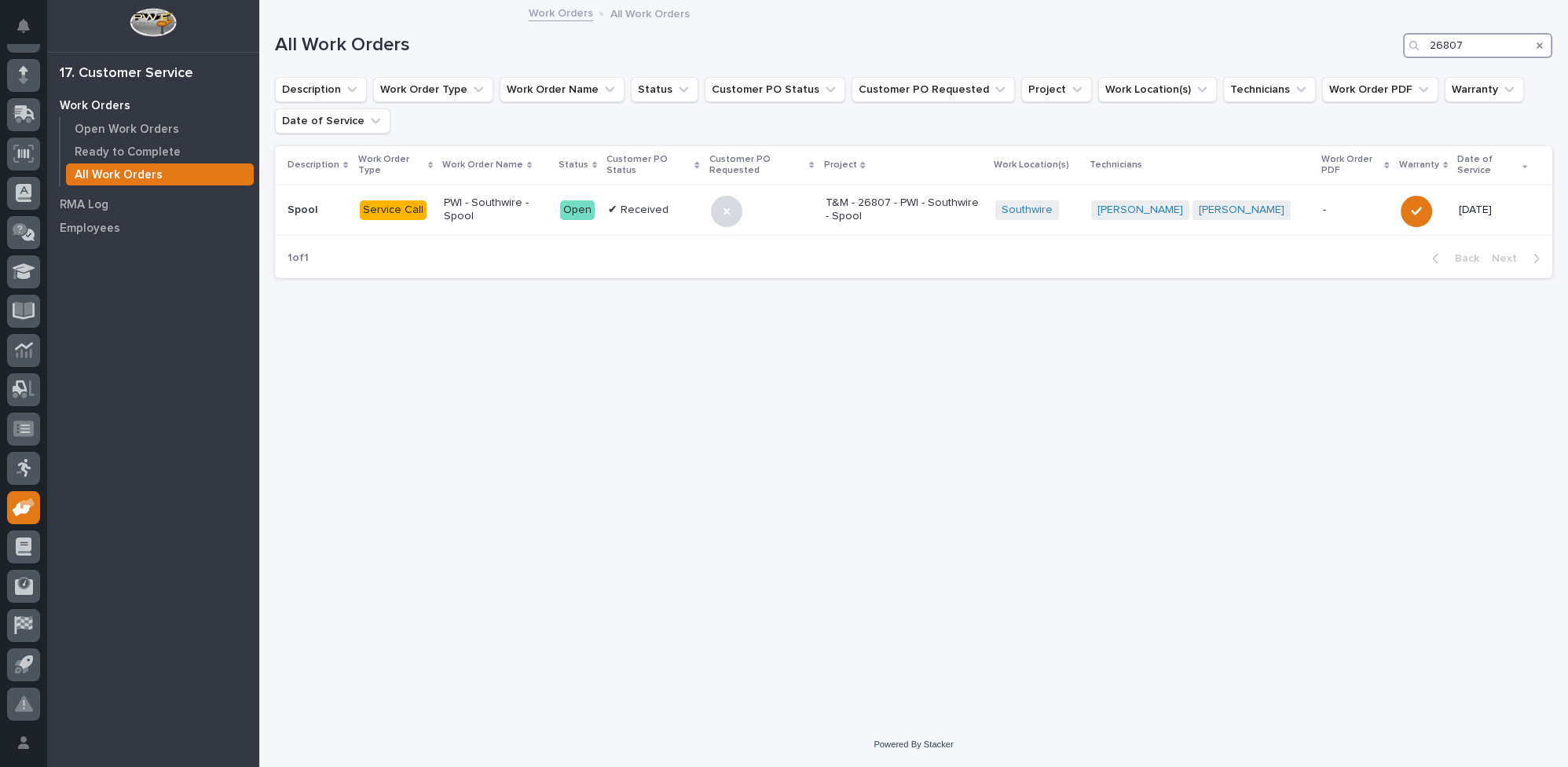
drag, startPoint x: 1480, startPoint y: 44, endPoint x: 1386, endPoint y: 56, distance: 94.8
click at [1389, 53] on div "All Work Orders 26807" at bounding box center [914, 45] width 1277 height 25
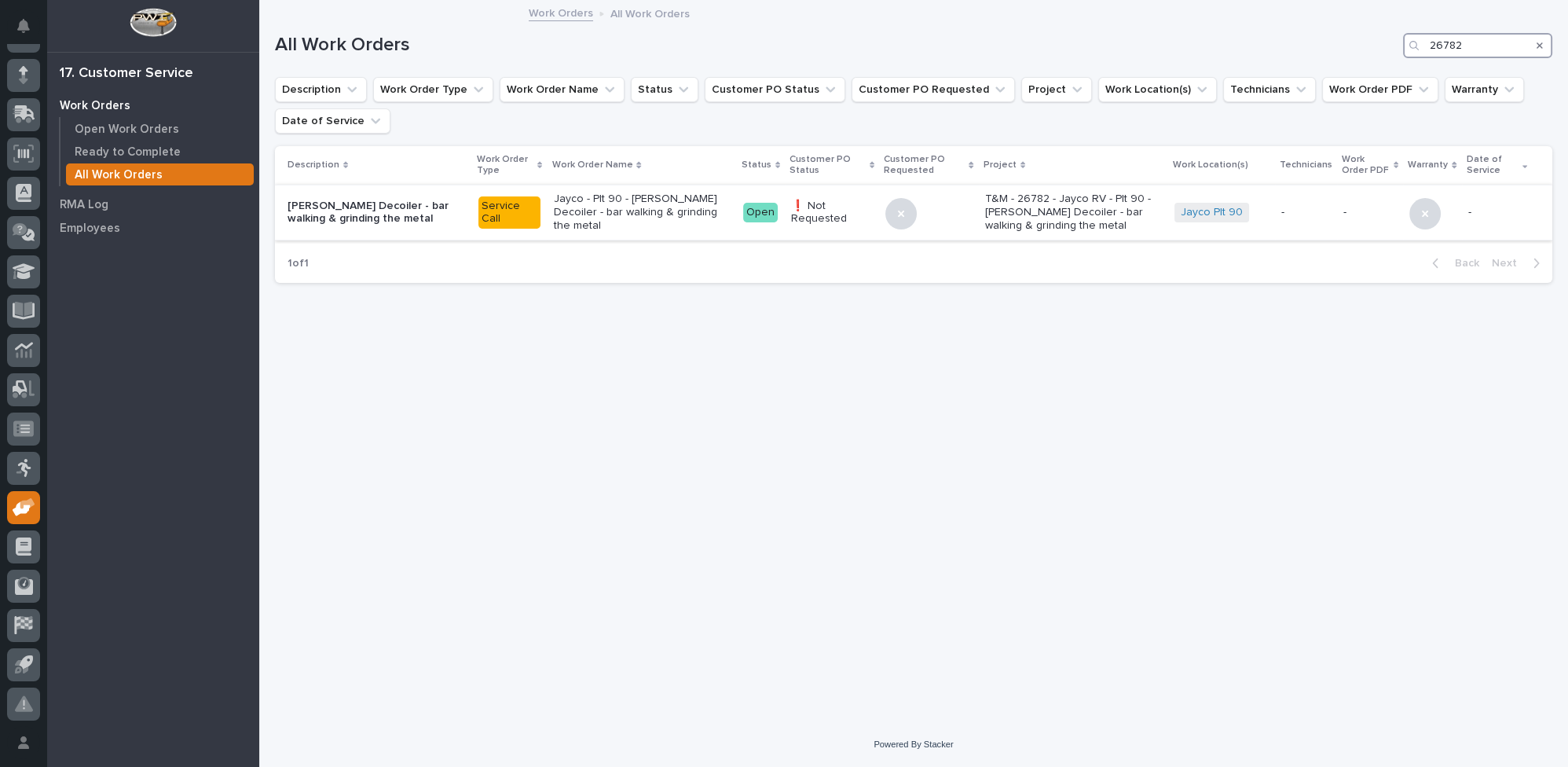
type input "26782"
click at [647, 216] on p "Jayco - Plt 90 - Lino Decoiler - bar walking & grinding the metal" at bounding box center [641, 212] width 177 height 39
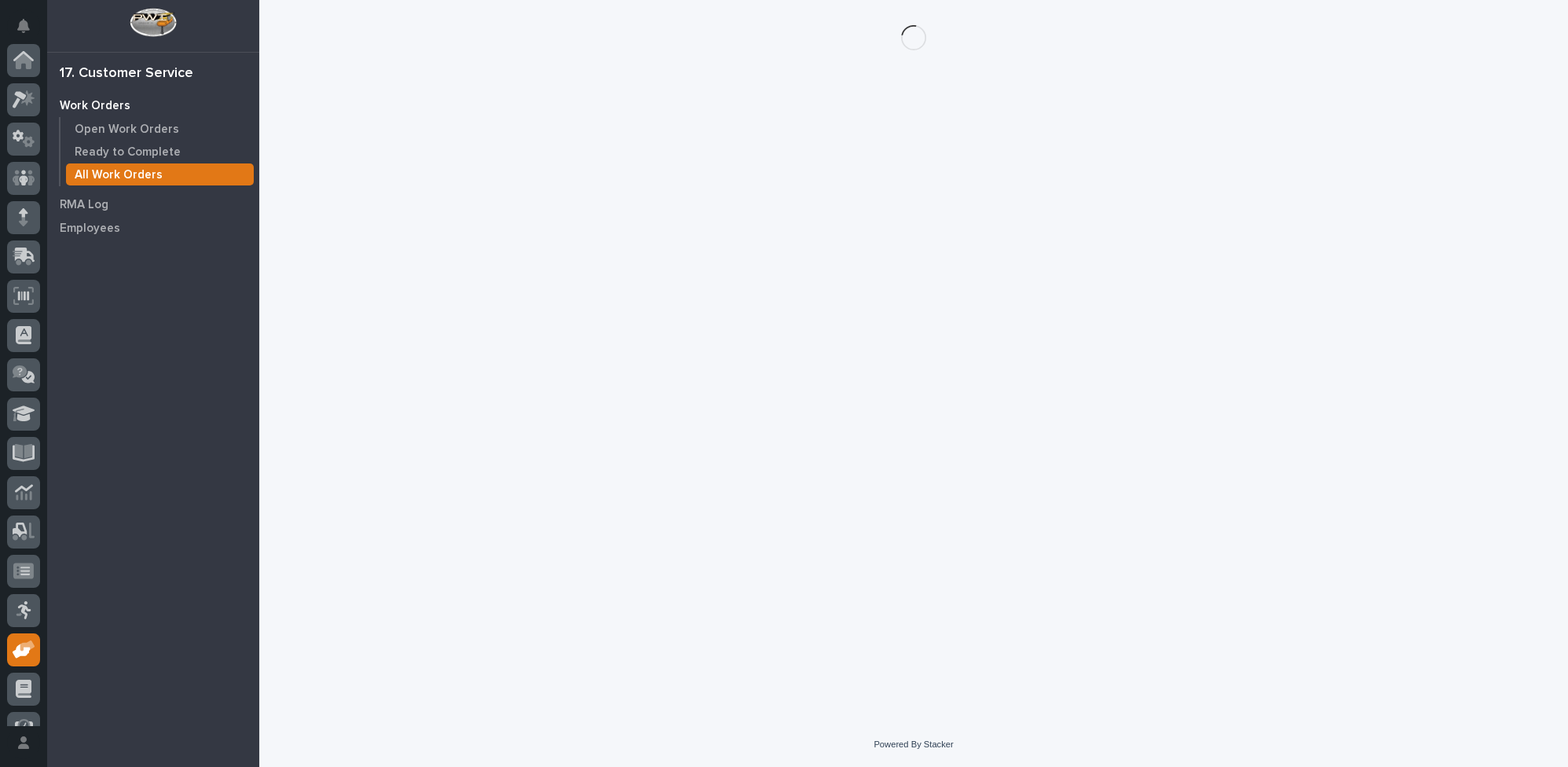
scroll to position [142, 0]
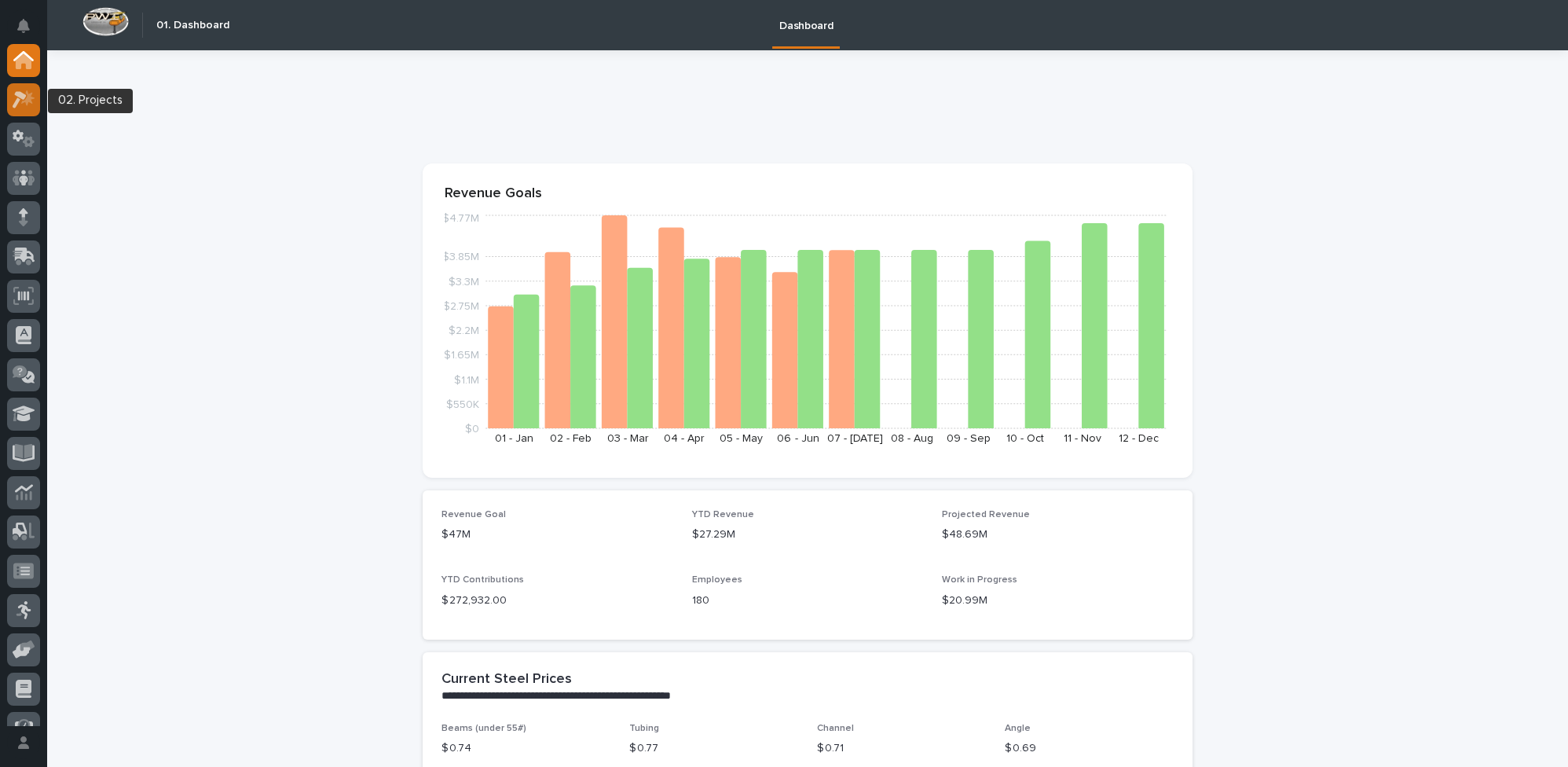
click at [17, 100] on icon at bounding box center [19, 99] width 14 height 17
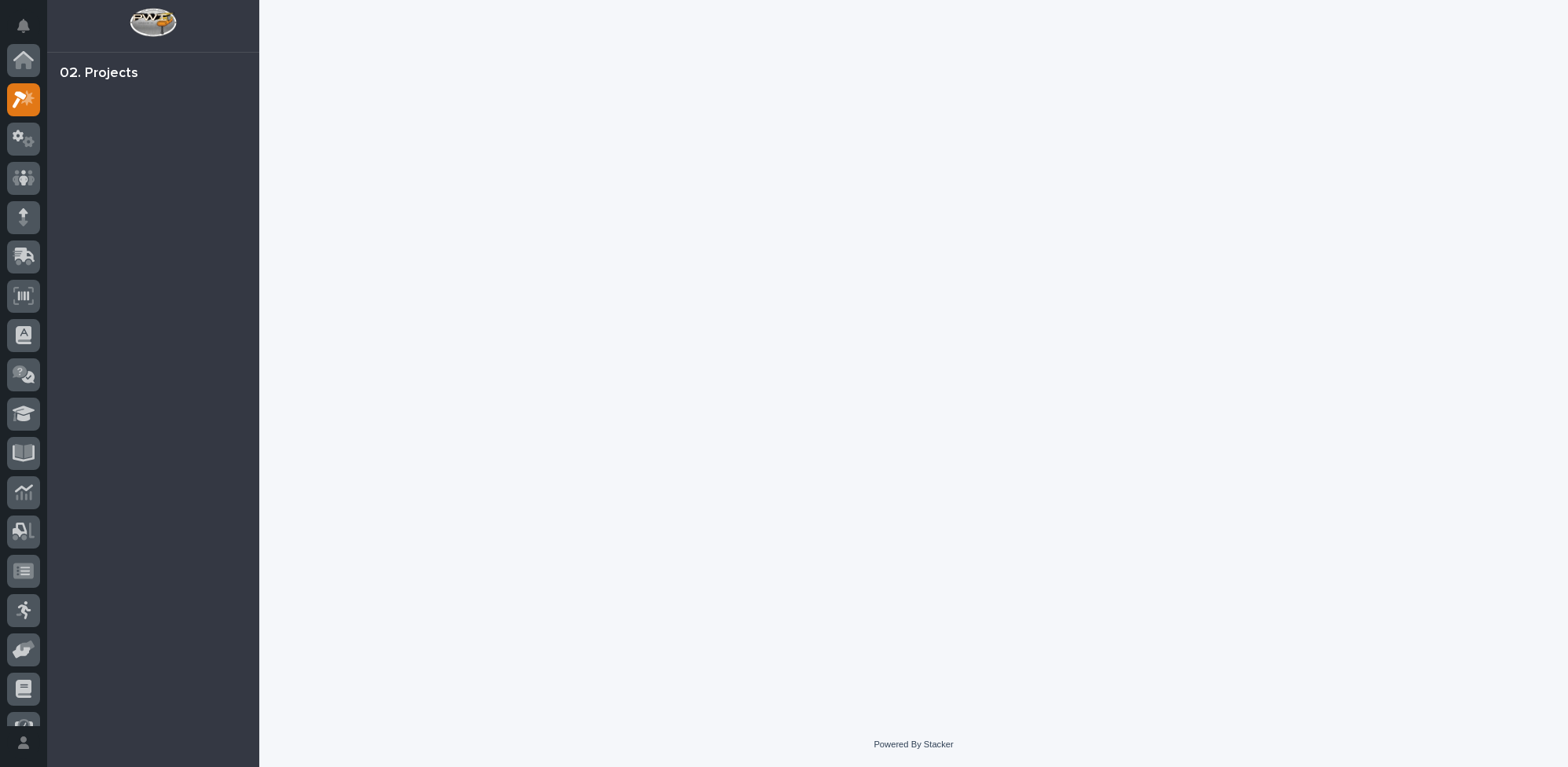
scroll to position [38, 0]
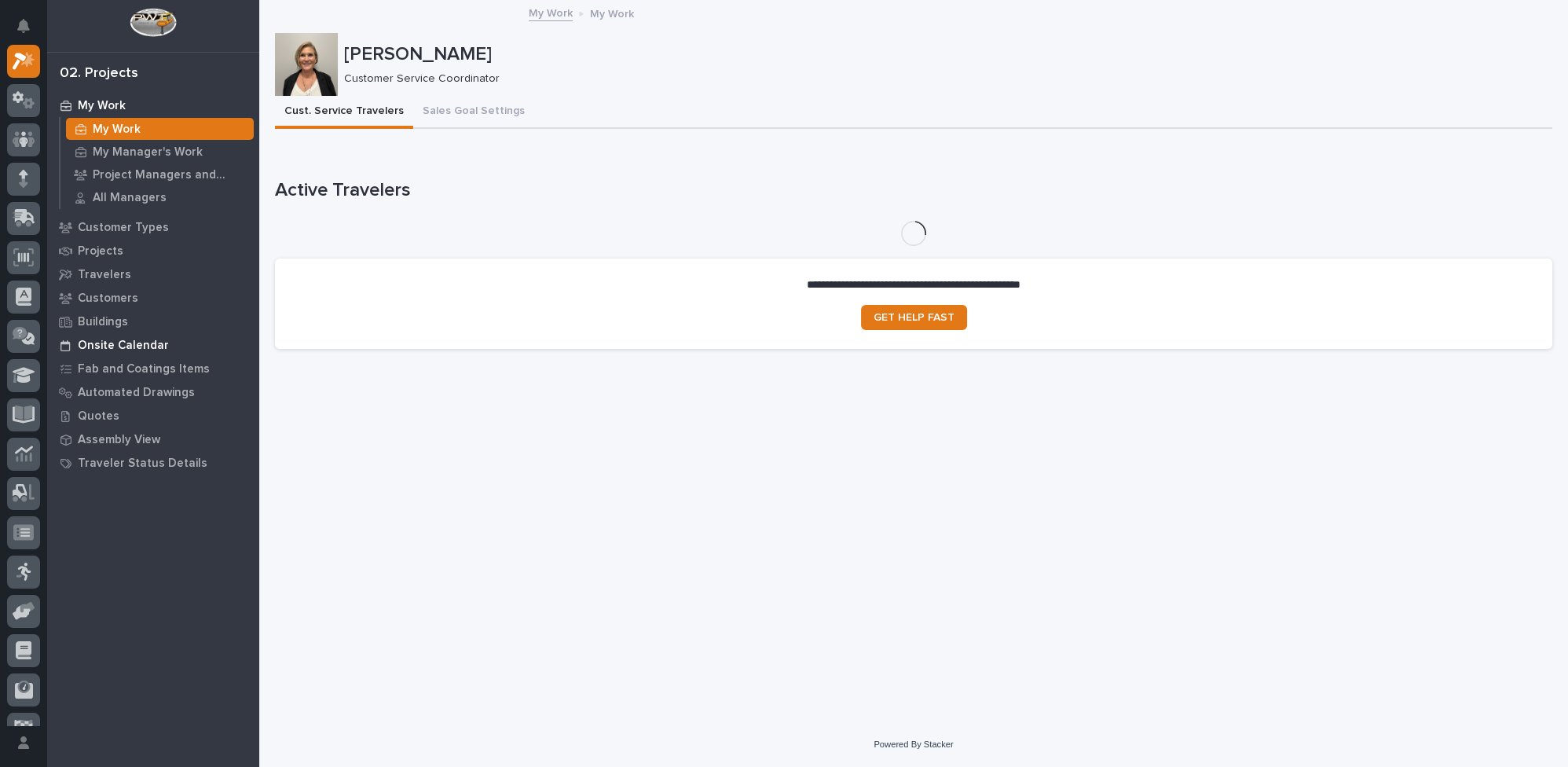
click at [148, 346] on p "Onsite Calendar" at bounding box center [123, 346] width 91 height 14
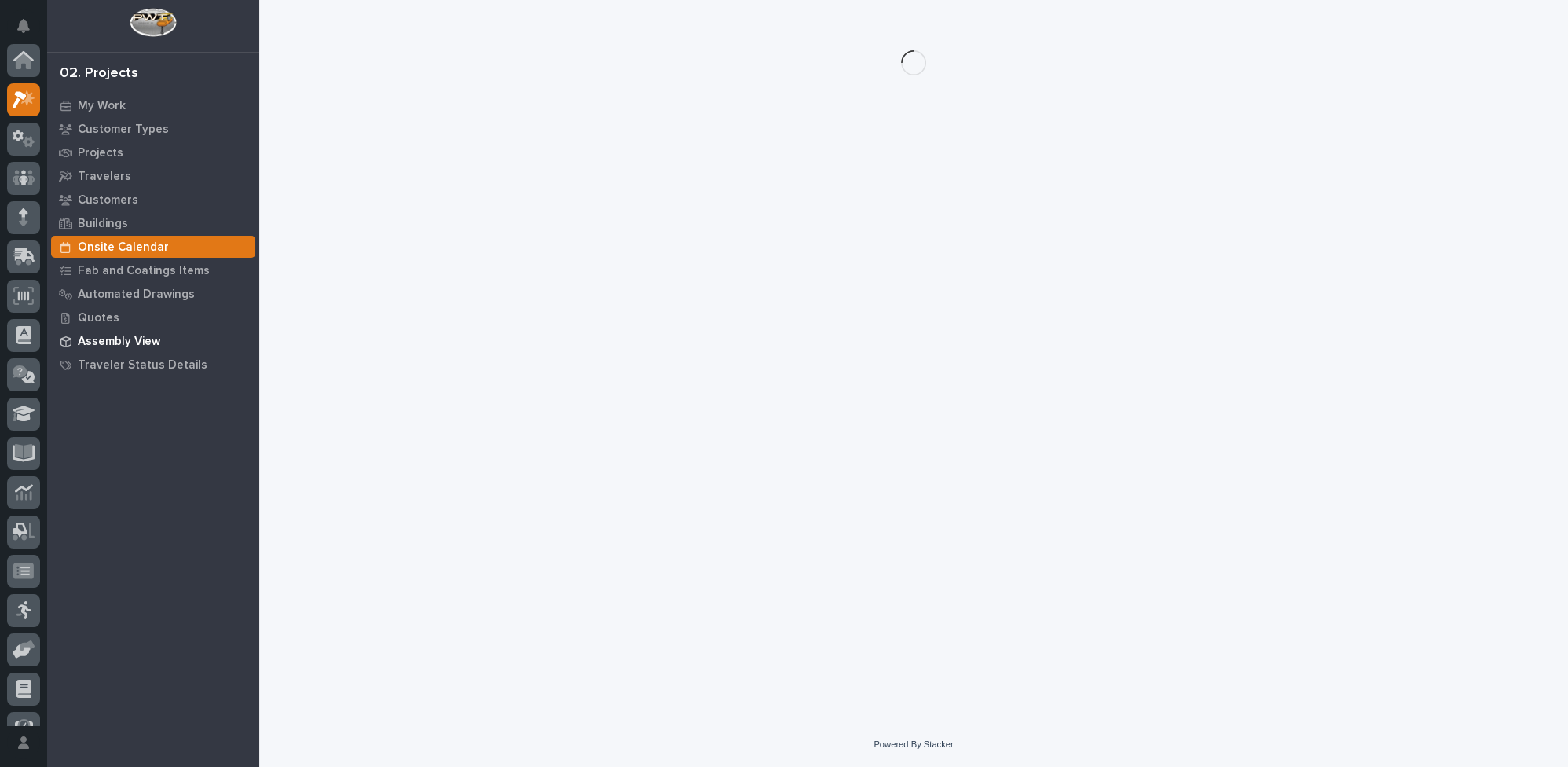
scroll to position [38, 0]
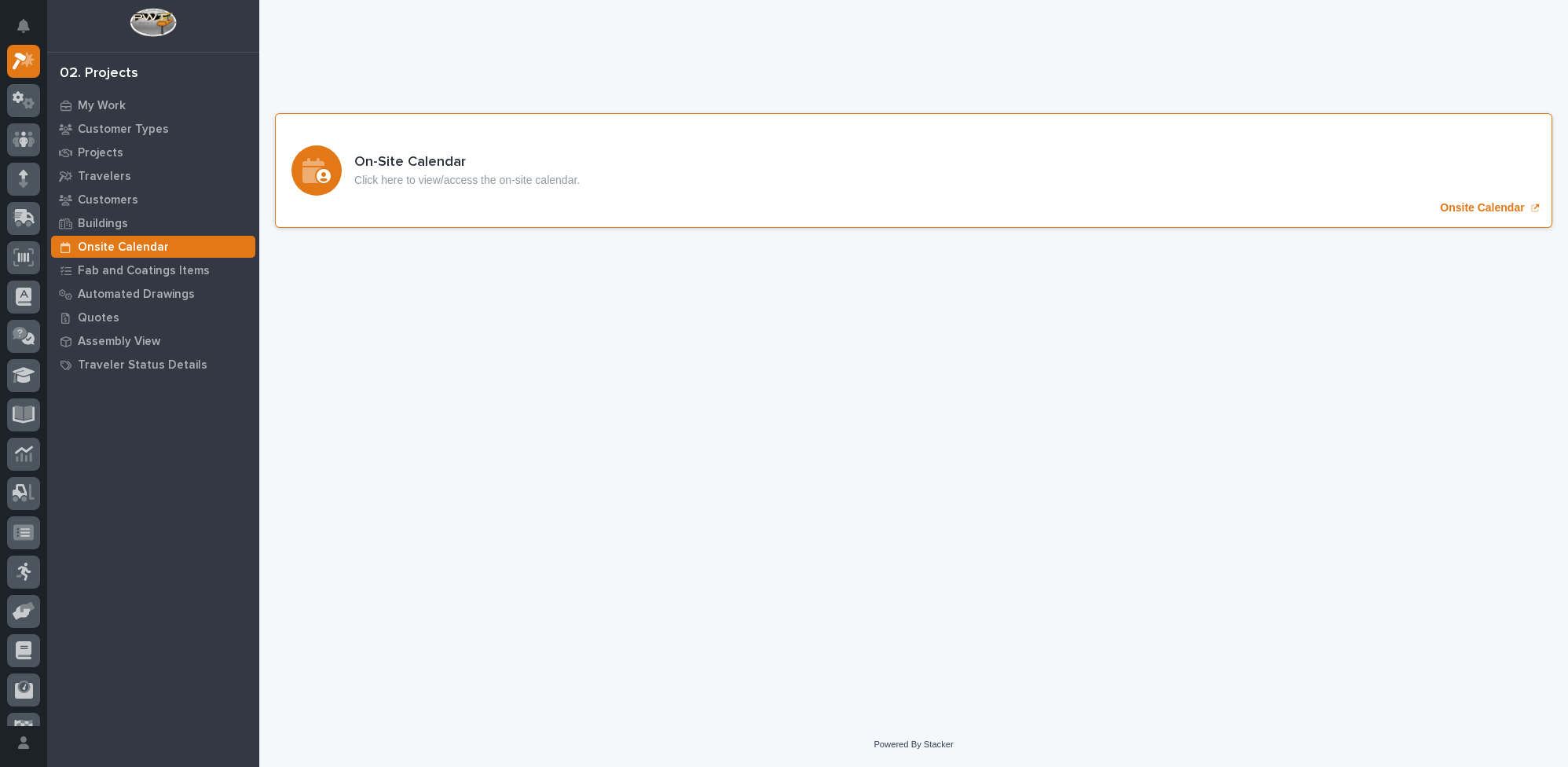
click at [1453, 209] on p "Onsite Calendar" at bounding box center [1482, 207] width 84 height 13
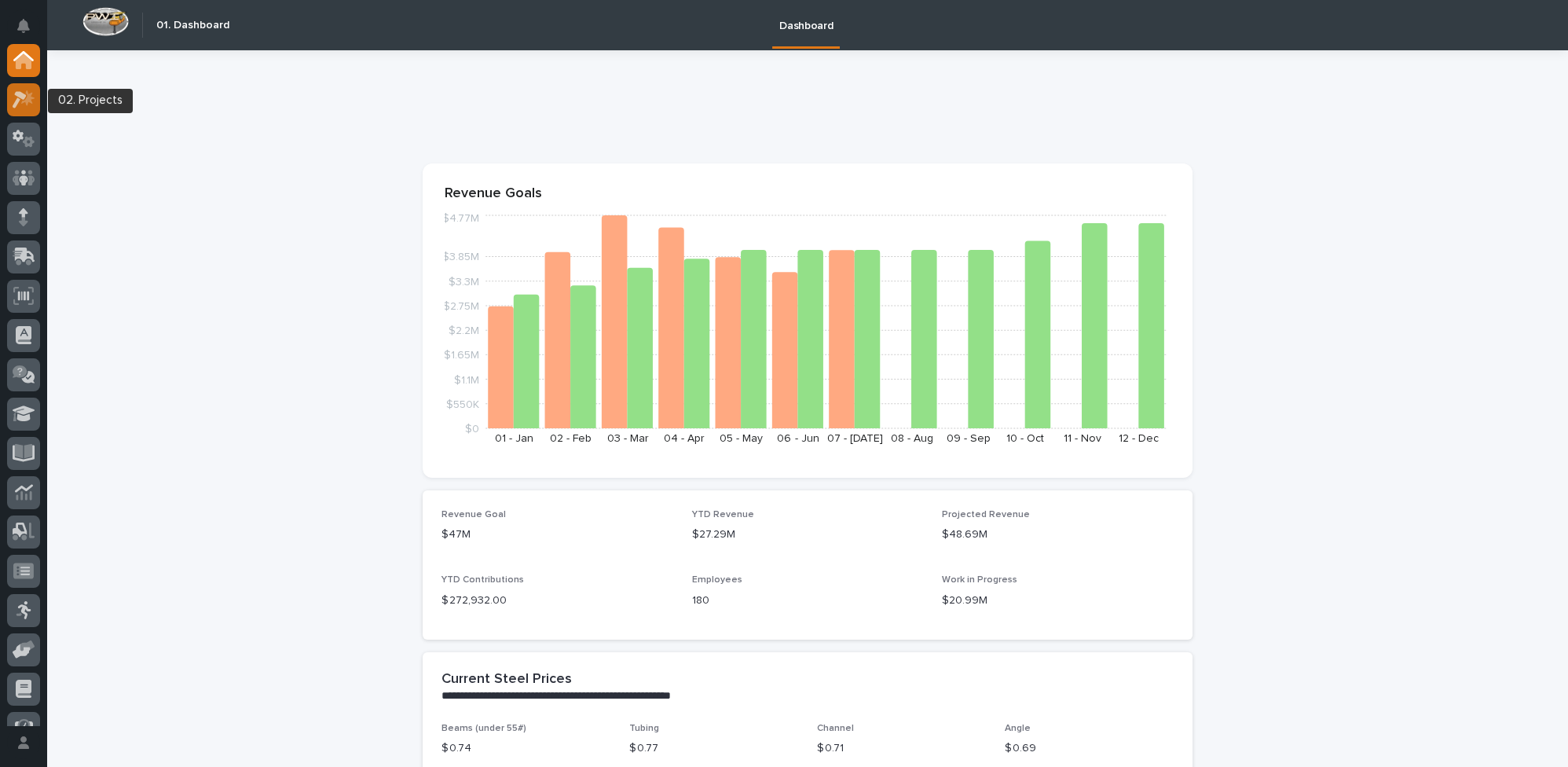
click at [25, 100] on icon at bounding box center [27, 98] width 13 height 16
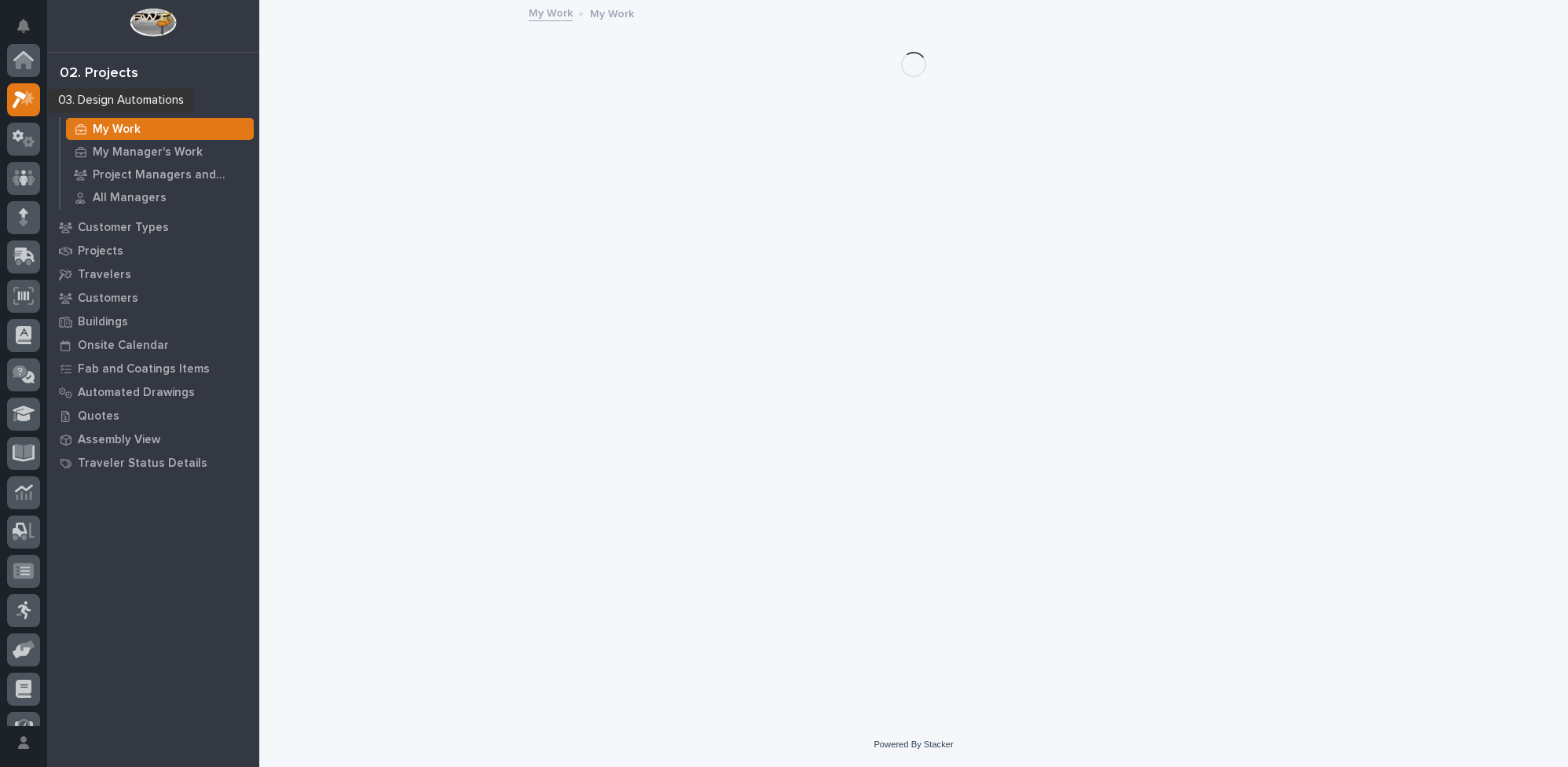
scroll to position [38, 0]
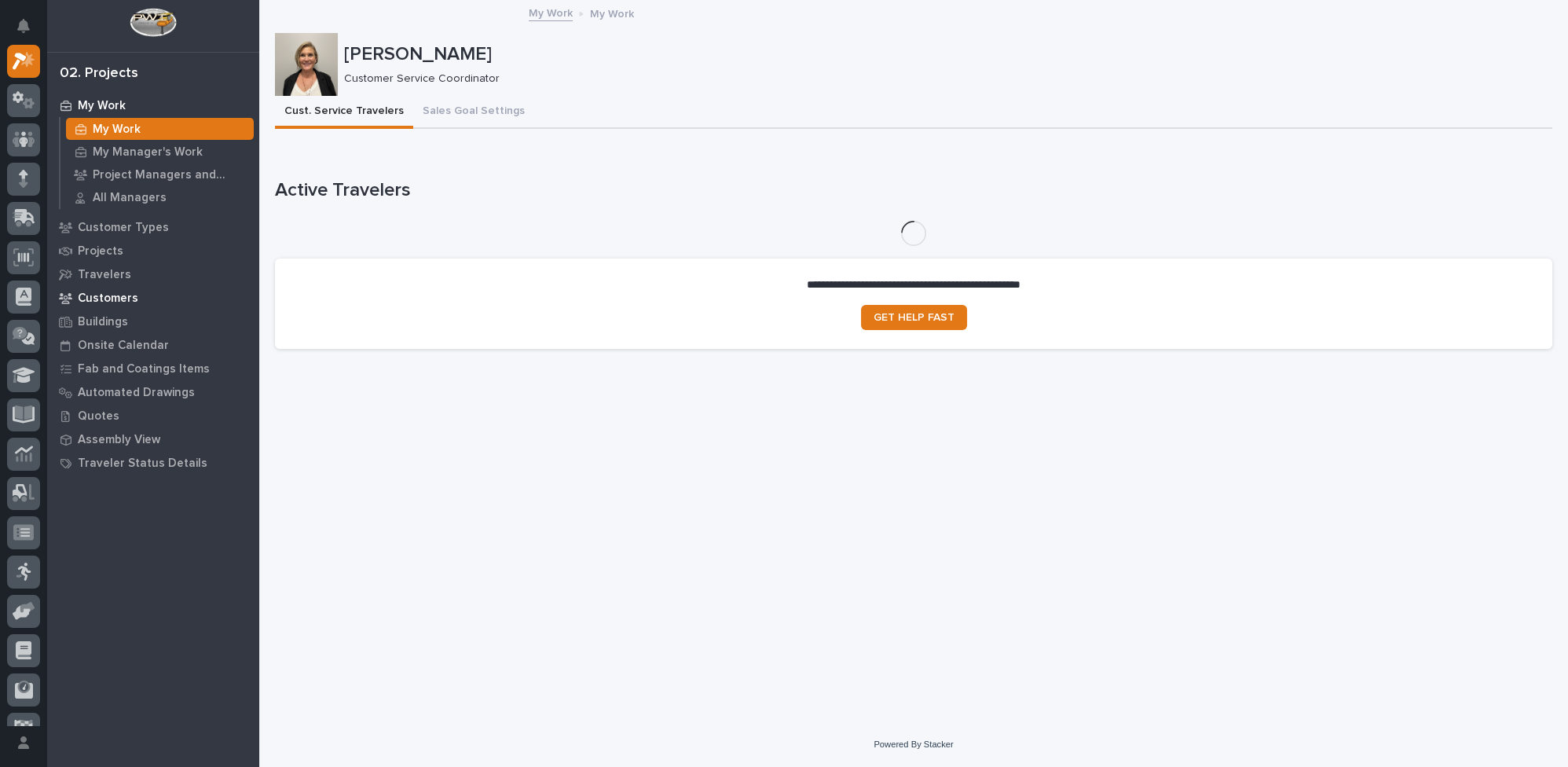
click at [114, 296] on p "Customers" at bounding box center [107, 298] width 60 height 14
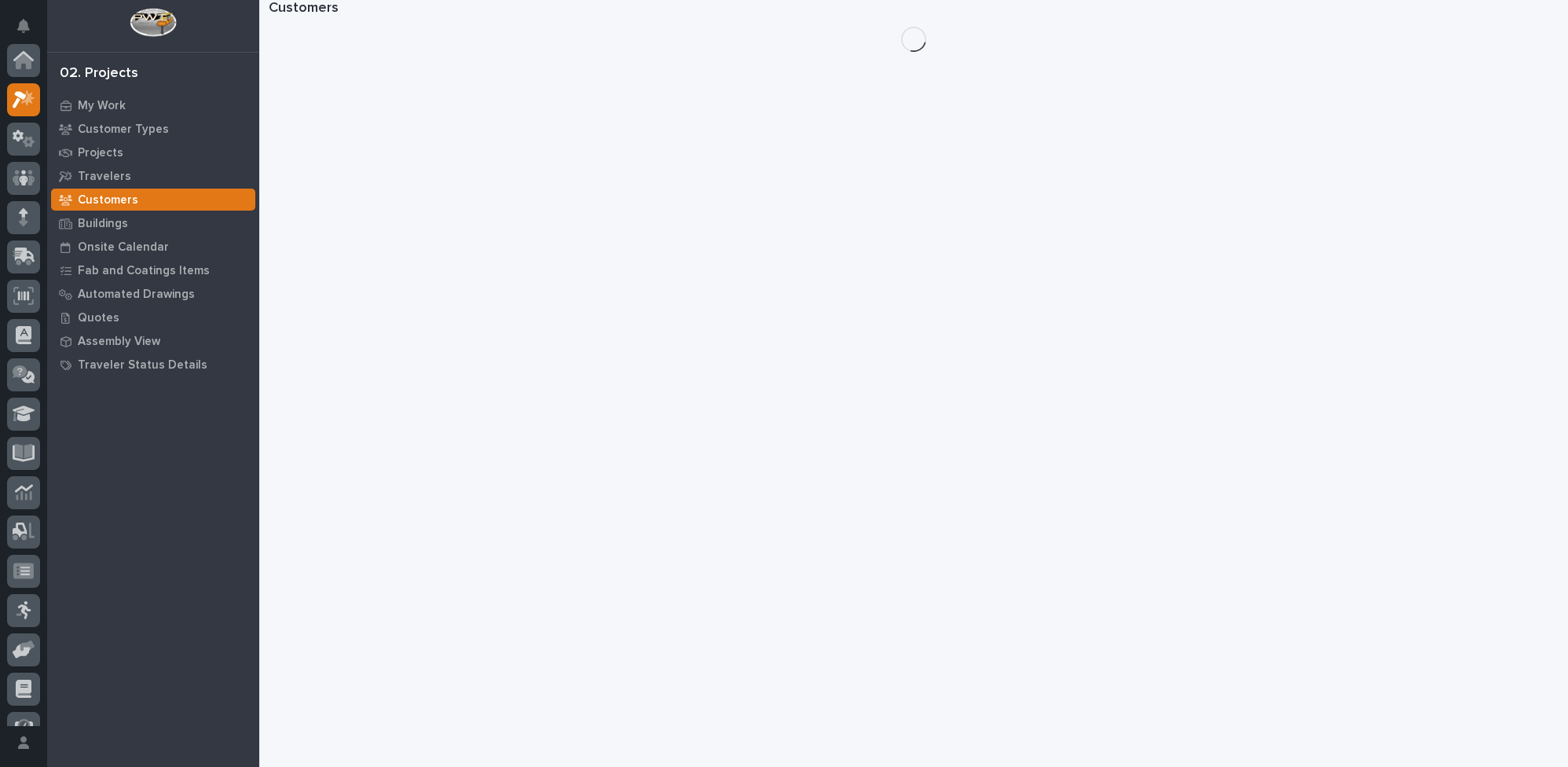
scroll to position [38, 0]
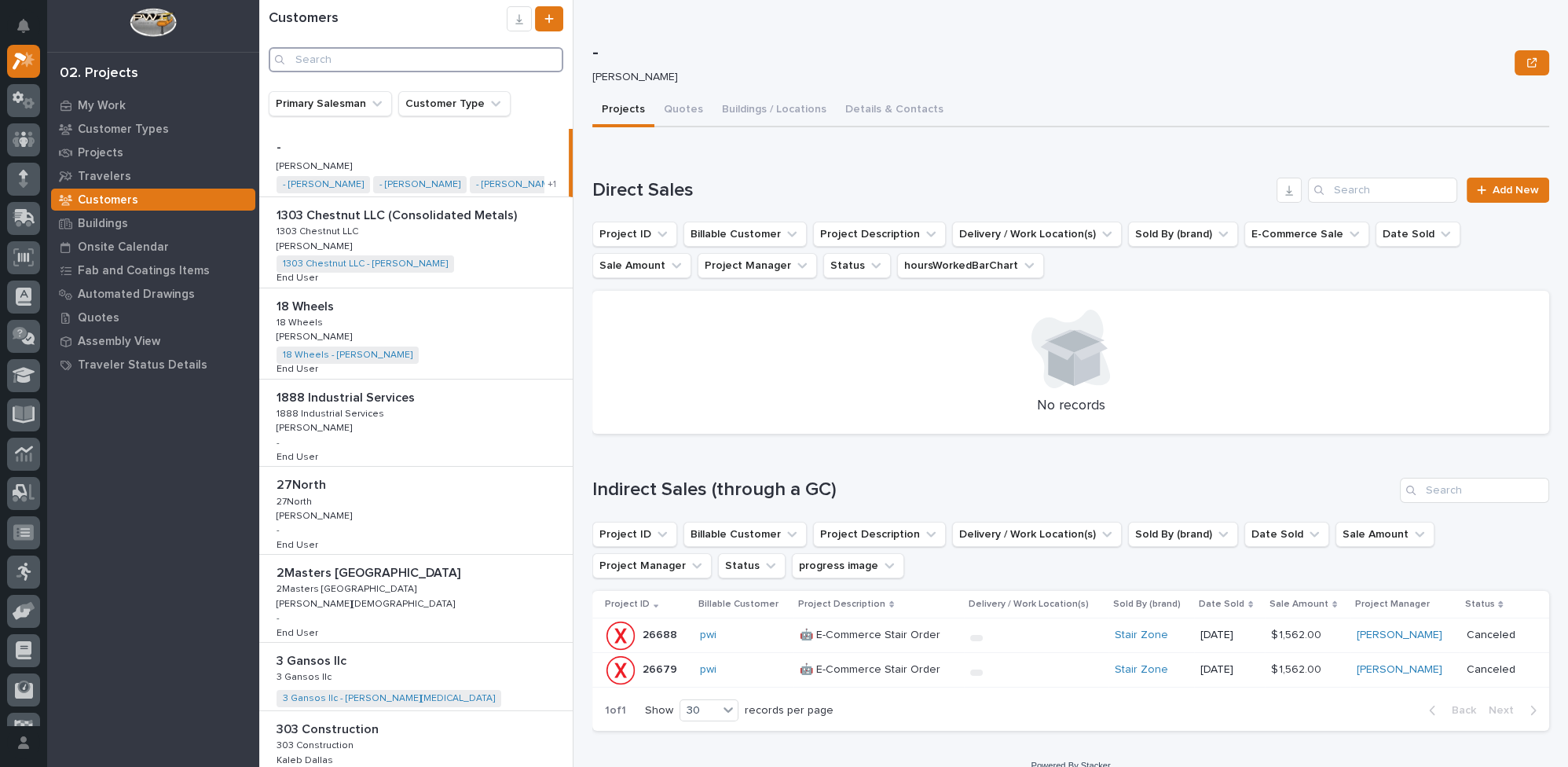
click at [385, 56] on input "Search" at bounding box center [416, 59] width 295 height 25
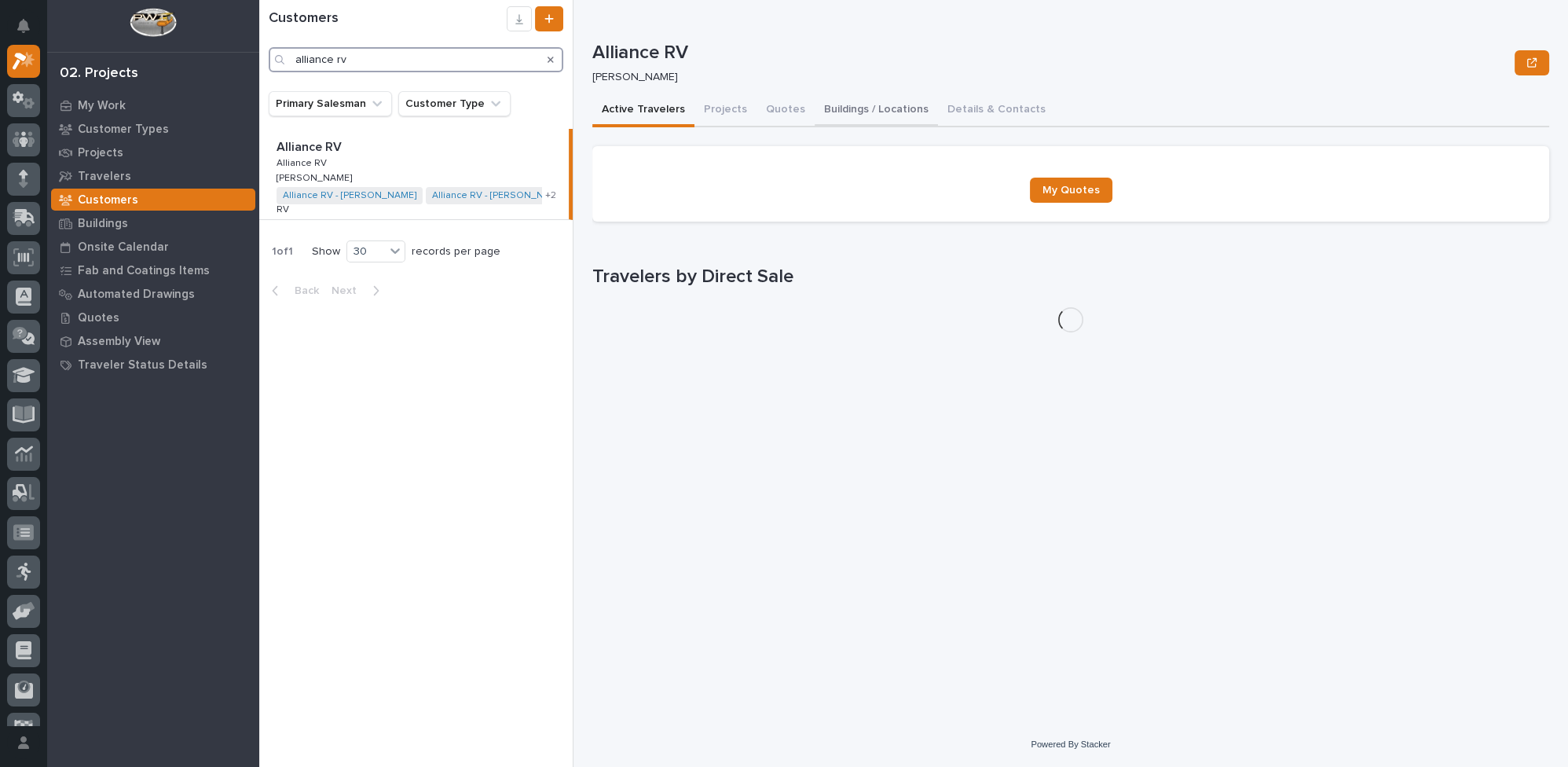
type input "alliance rv"
click at [874, 108] on button "Buildings / Locations" at bounding box center [876, 111] width 123 height 33
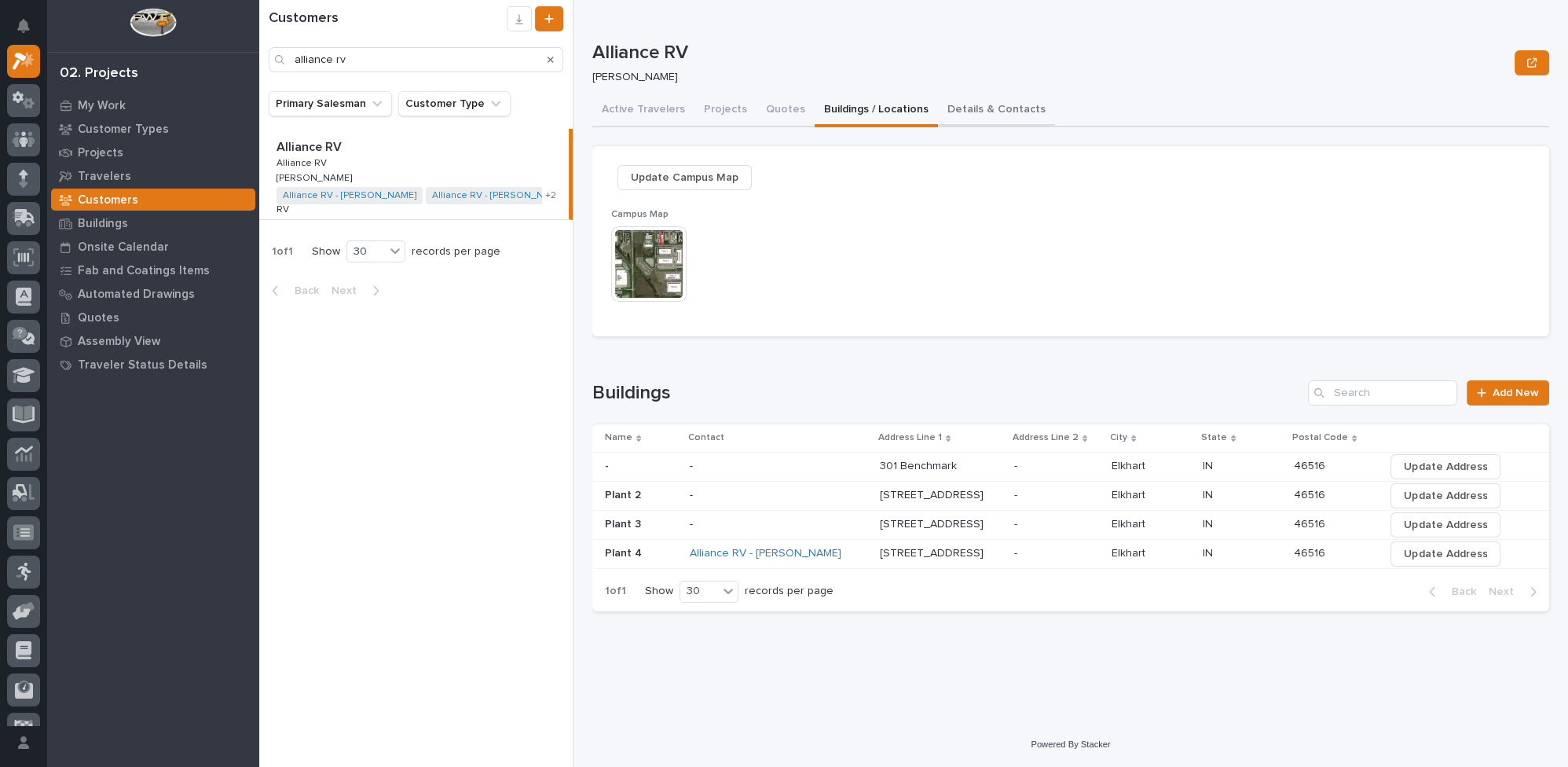
click at [954, 105] on button "Details & Contacts" at bounding box center [996, 111] width 117 height 33
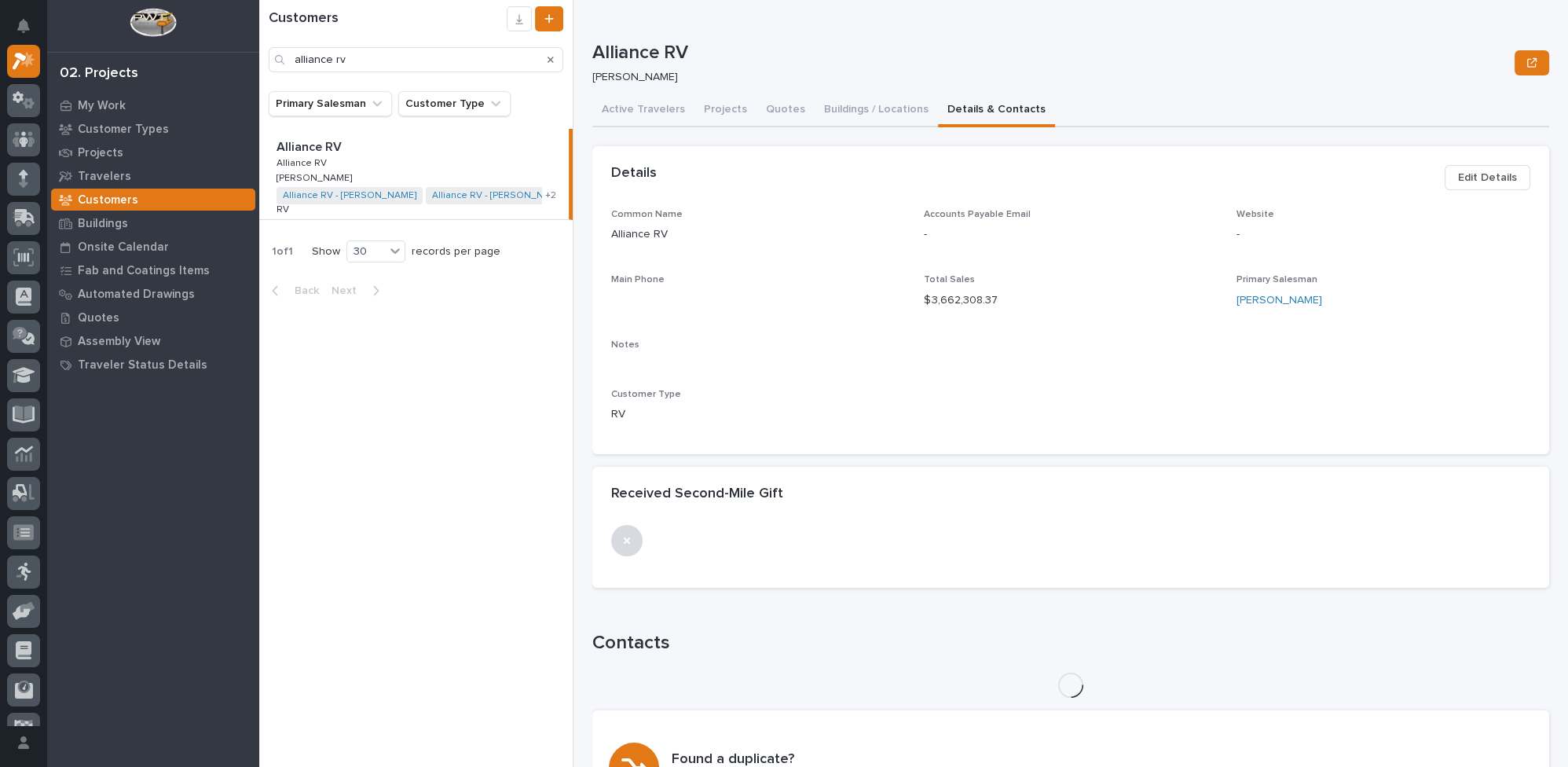
scroll to position [113, 0]
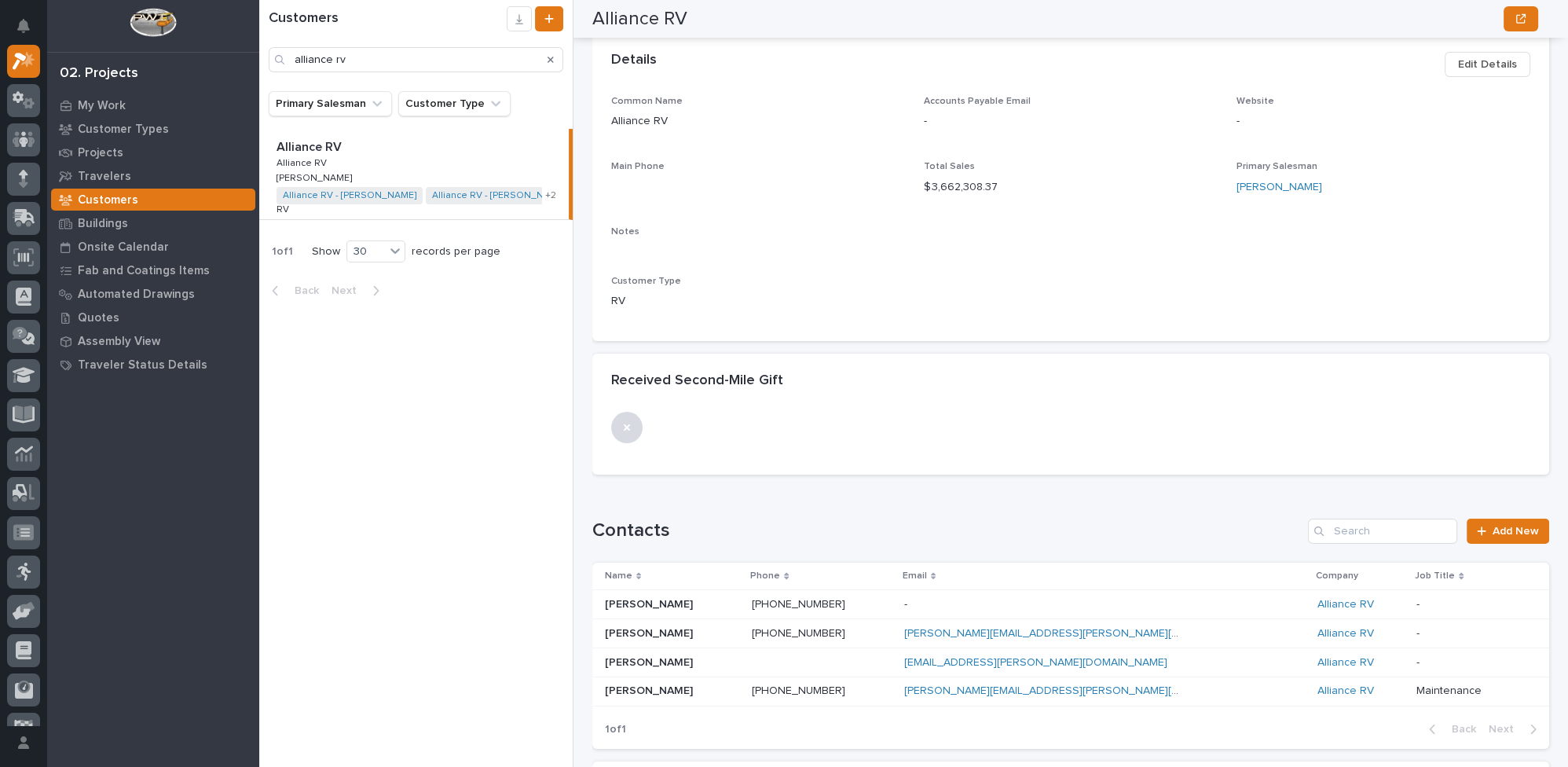
click at [646, 690] on p "[PERSON_NAME]" at bounding box center [650, 689] width 91 height 17
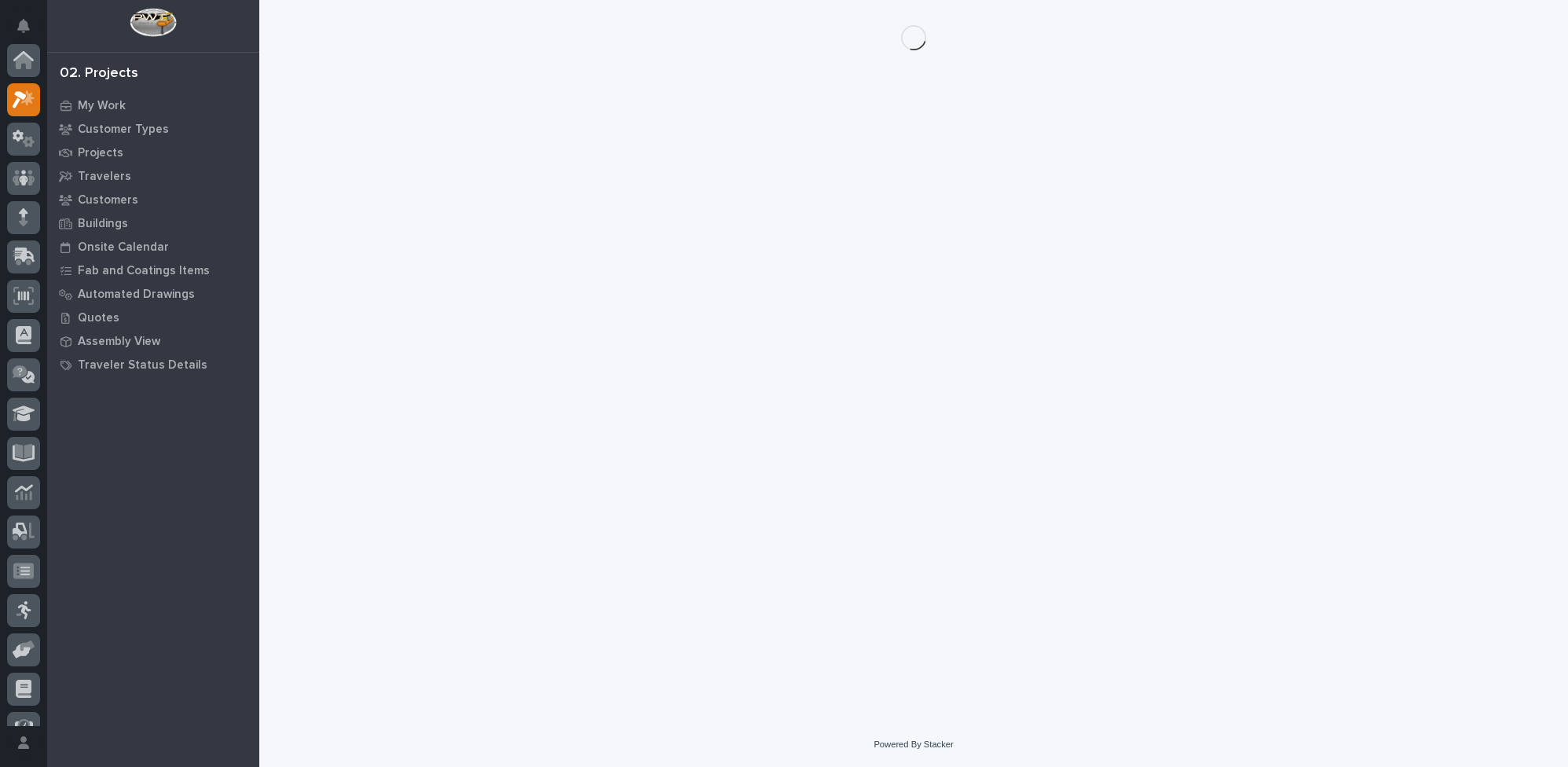
scroll to position [38, 0]
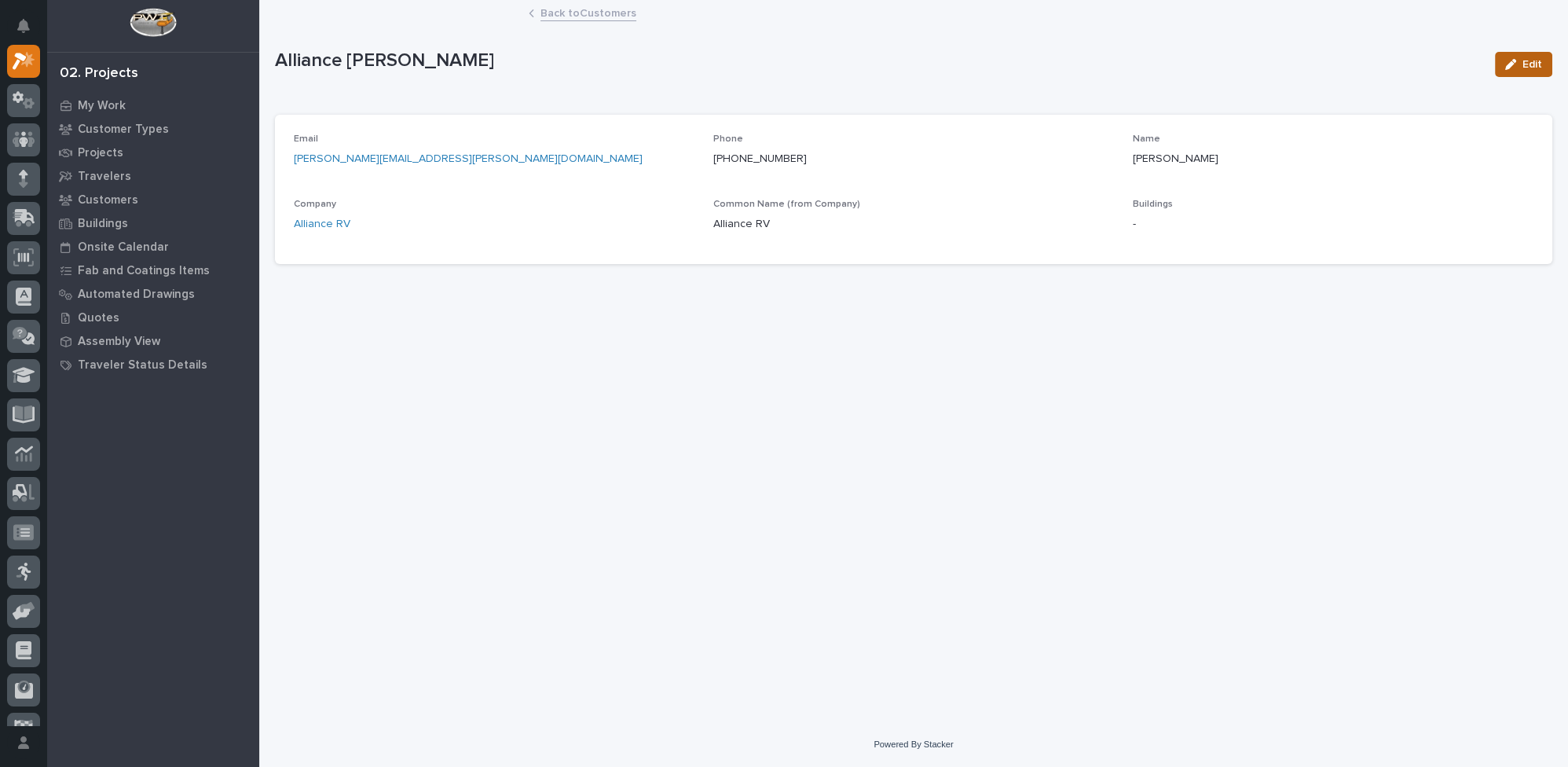
click at [1505, 59] on button "Edit" at bounding box center [1523, 64] width 58 height 25
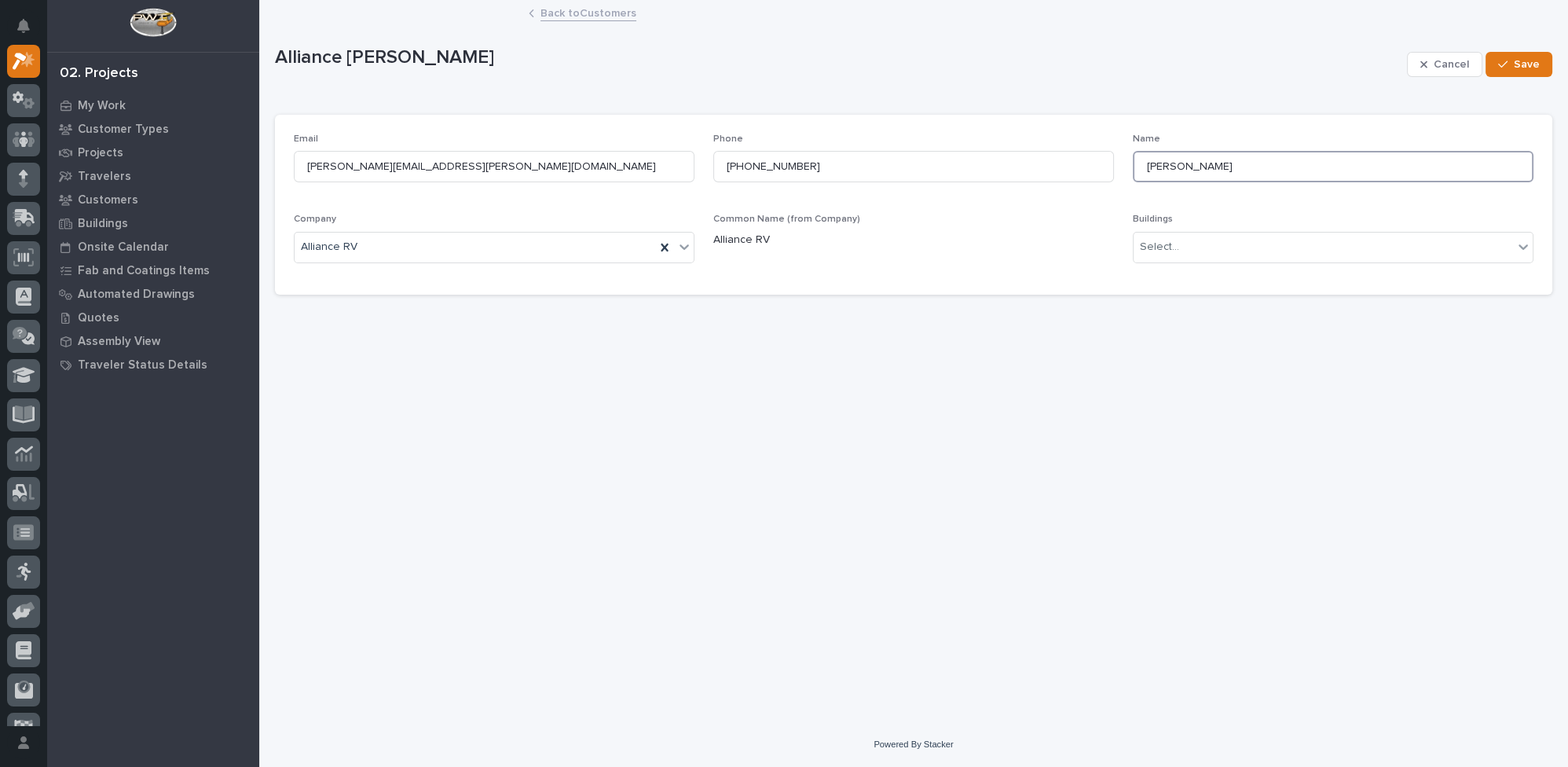
drag, startPoint x: 1194, startPoint y: 165, endPoint x: 1207, endPoint y: 167, distance: 13.2
click at [1207, 167] on input "[PERSON_NAME]" at bounding box center [1332, 167] width 401 height 31
click at [1243, 161] on input "[PERSON_NAME]" at bounding box center [1332, 167] width 401 height 31
type input "[PERSON_NAME]"
click at [1510, 62] on div "button" at bounding box center [1506, 65] width 16 height 11
